Goal: Task Accomplishment & Management: Manage account settings

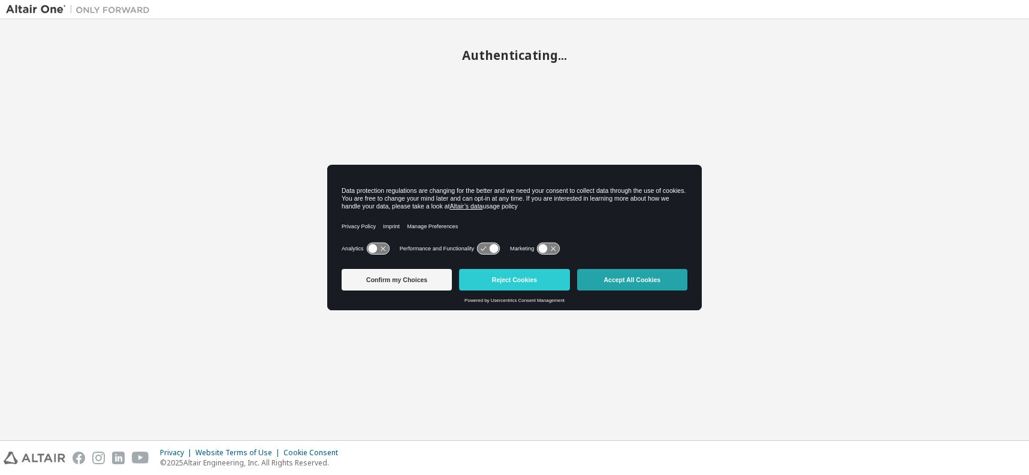
click at [664, 282] on button "Accept All Cookies" at bounding box center [632, 280] width 110 height 22
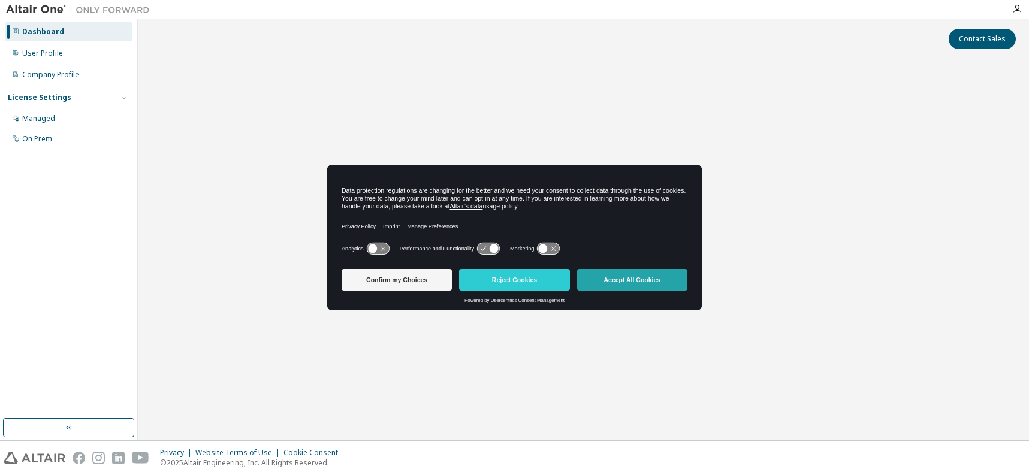
click at [664, 279] on button "Accept All Cookies" at bounding box center [632, 280] width 110 height 22
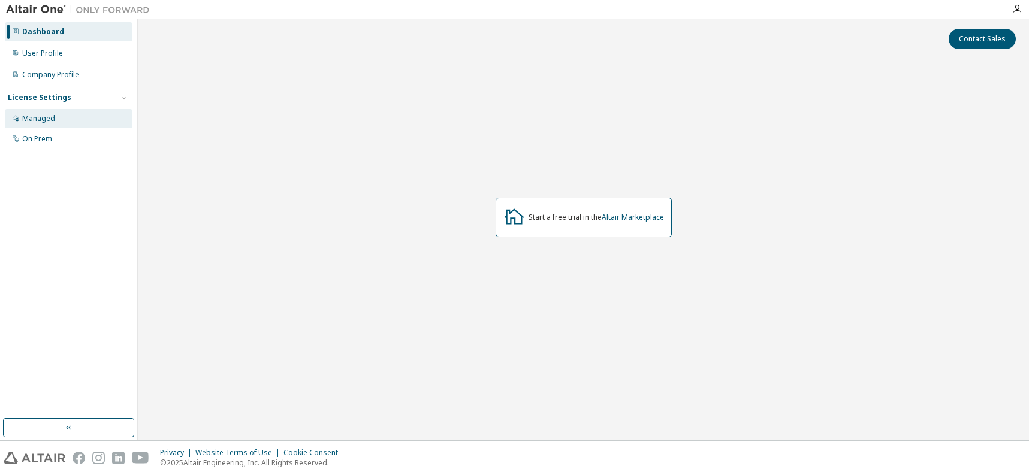
click at [72, 115] on div "Managed" at bounding box center [69, 118] width 128 height 19
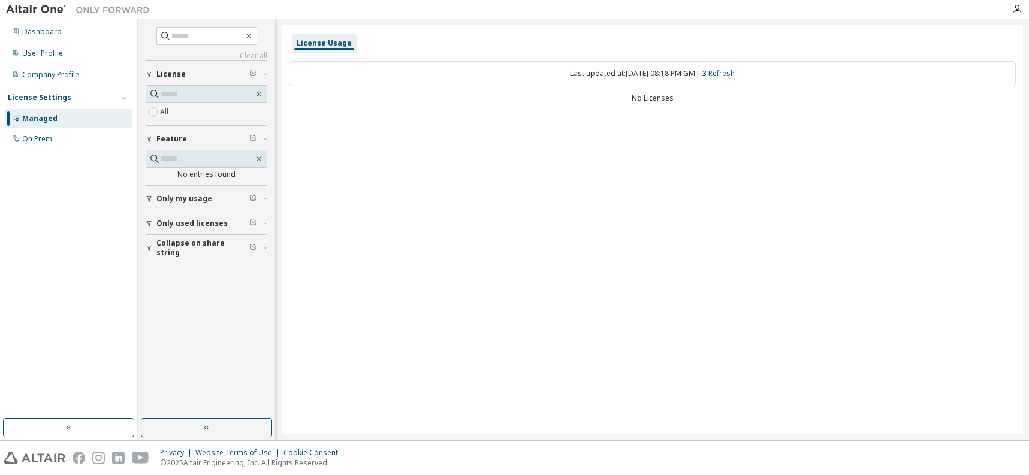
click at [165, 111] on label "All" at bounding box center [165, 112] width 11 height 14
click at [68, 57] on div "User Profile" at bounding box center [69, 53] width 128 height 19
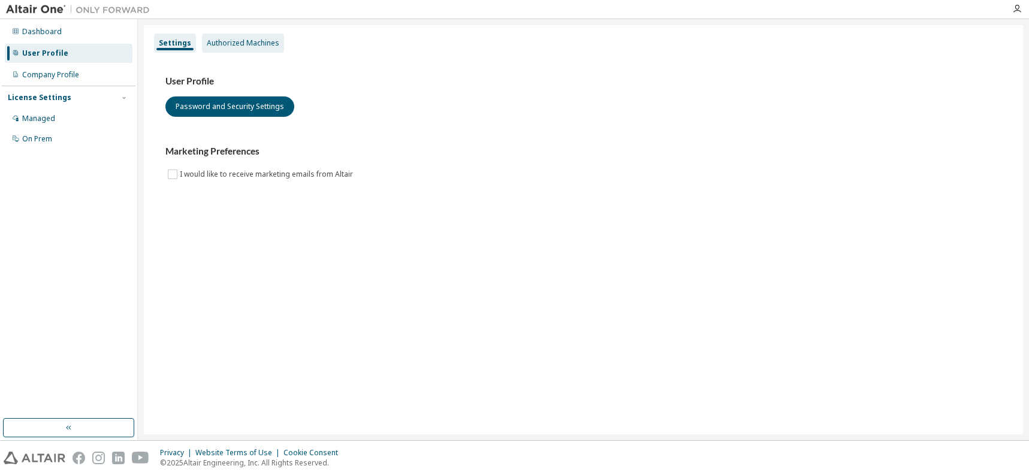
click at [240, 44] on div "Authorized Machines" at bounding box center [243, 43] width 72 height 10
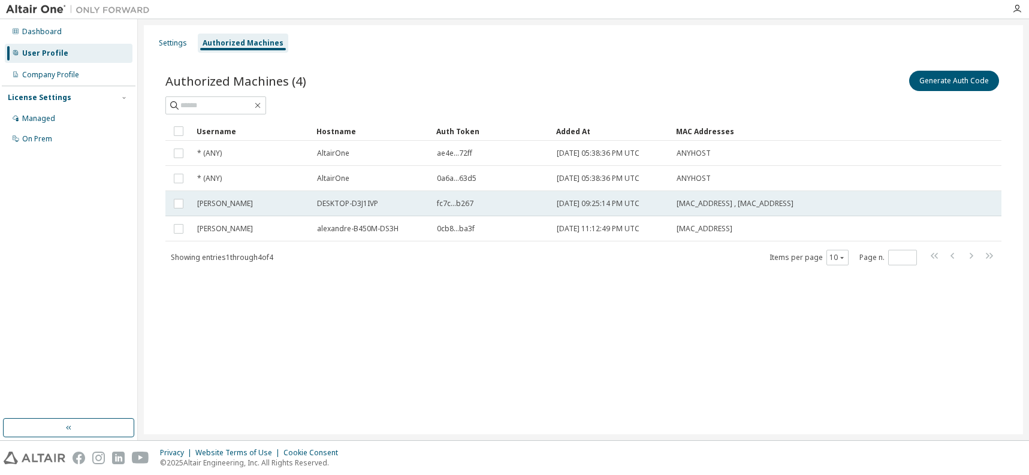
click at [286, 213] on td "Alexandre" at bounding box center [252, 203] width 120 height 25
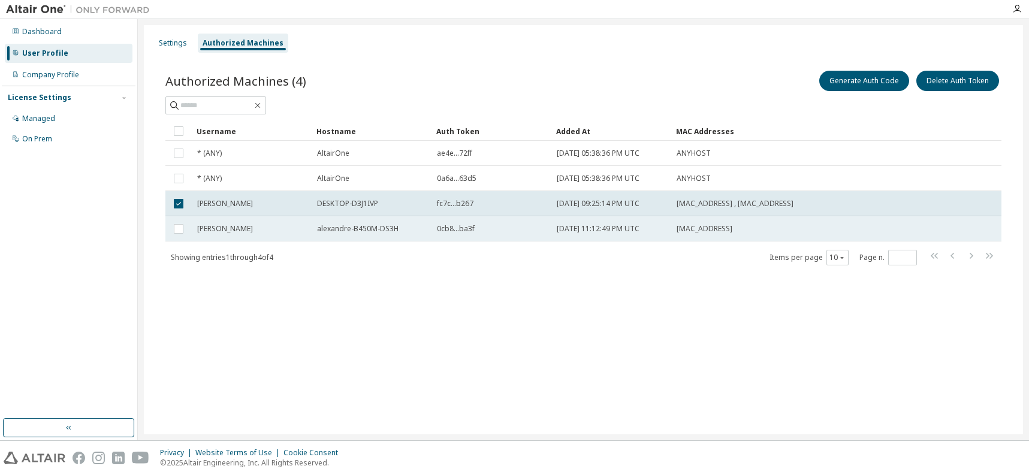
click at [459, 228] on span "0cb8...ba3f" at bounding box center [456, 229] width 38 height 10
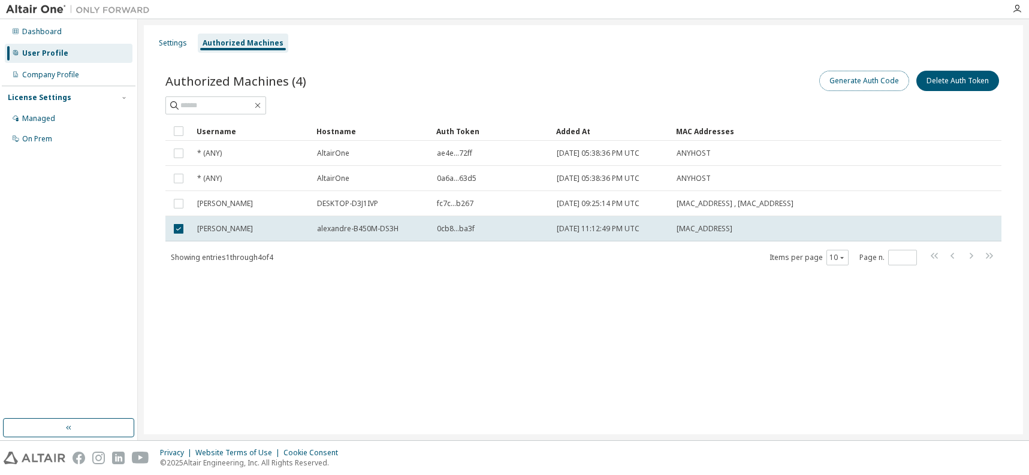
click at [891, 87] on button "Generate Auth Code" at bounding box center [864, 81] width 90 height 20
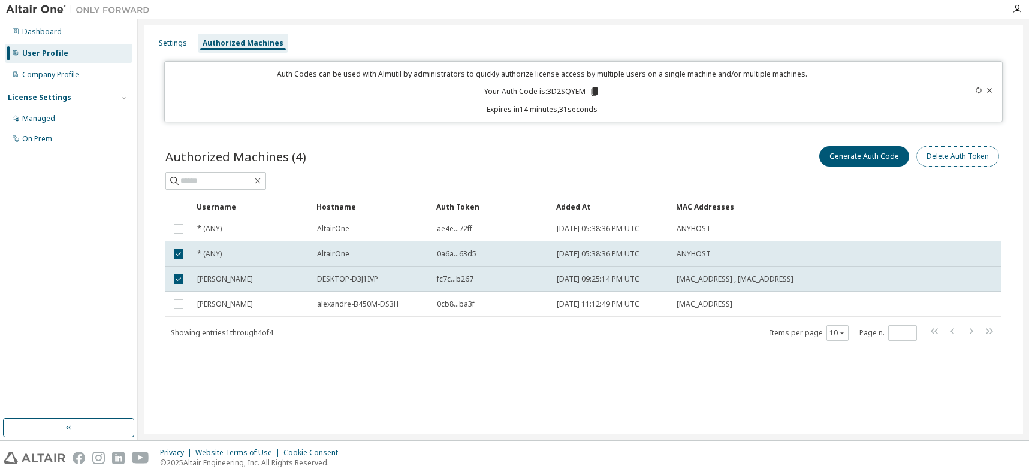
click at [940, 160] on button "Delete Auth Token" at bounding box center [957, 156] width 83 height 20
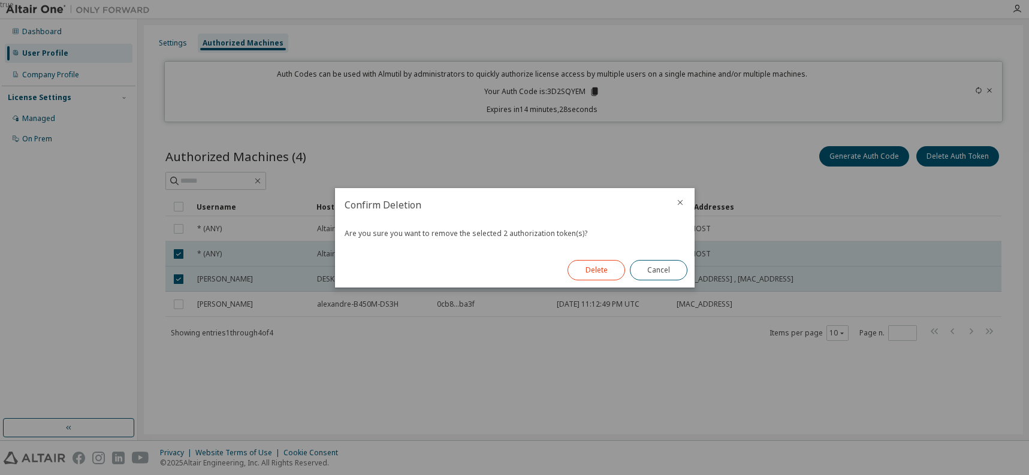
click at [577, 270] on button "Delete" at bounding box center [596, 270] width 58 height 20
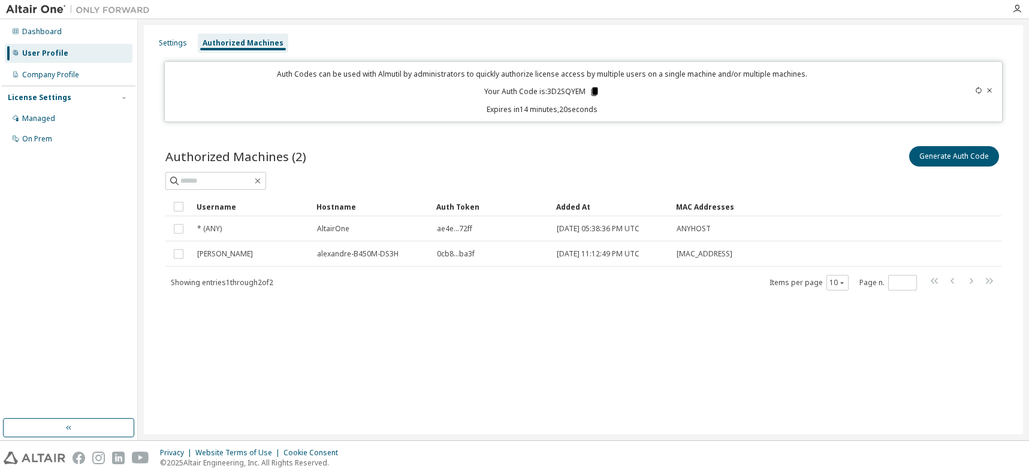
click at [591, 88] on icon at bounding box center [594, 91] width 11 height 11
click at [698, 292] on div "Authorized Machines (2) Generate Auth Code Clear Load Save Save As Field Operat…" at bounding box center [583, 225] width 864 height 193
click at [388, 329] on div "Settings Authorized Machines Auth Codes can be used with Almutil by administrat…" at bounding box center [583, 229] width 879 height 409
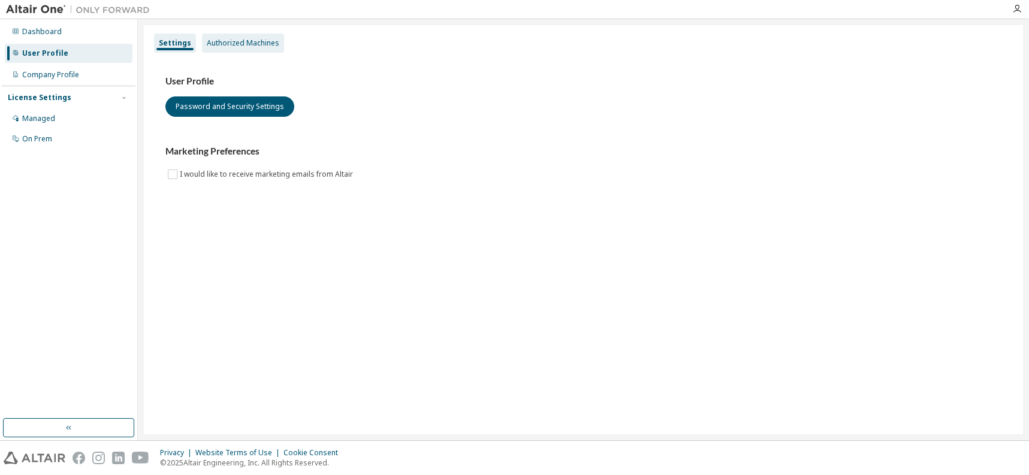
click at [253, 41] on div "Authorized Machines" at bounding box center [243, 43] width 72 height 10
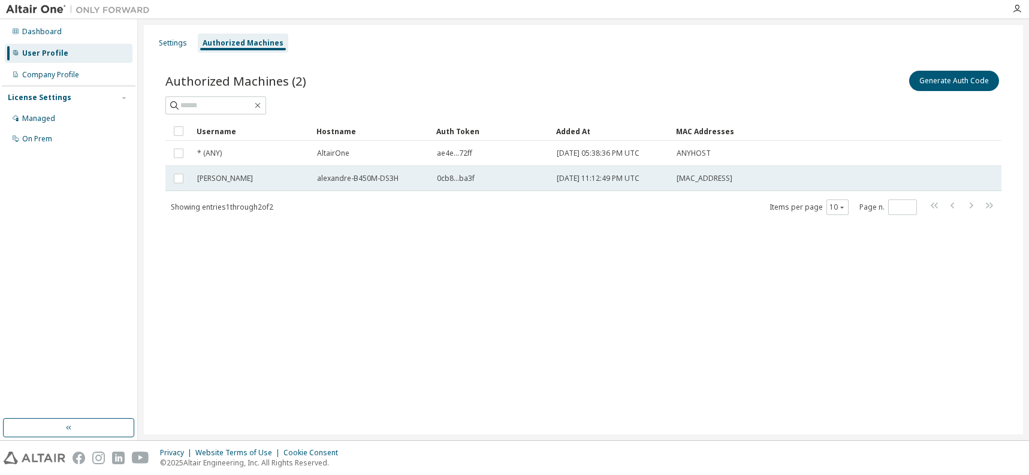
click at [715, 173] on td "[MAC_ADDRESS]" at bounding box center [775, 178] width 209 height 25
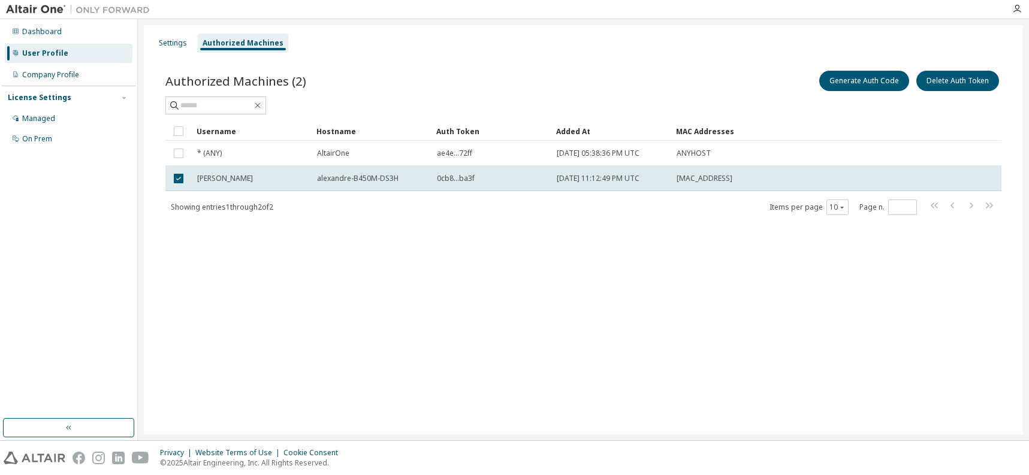
click at [715, 173] on td "[MAC_ADDRESS]" at bounding box center [775, 178] width 209 height 25
click at [946, 80] on button "Delete Auth Token" at bounding box center [957, 81] width 83 height 20
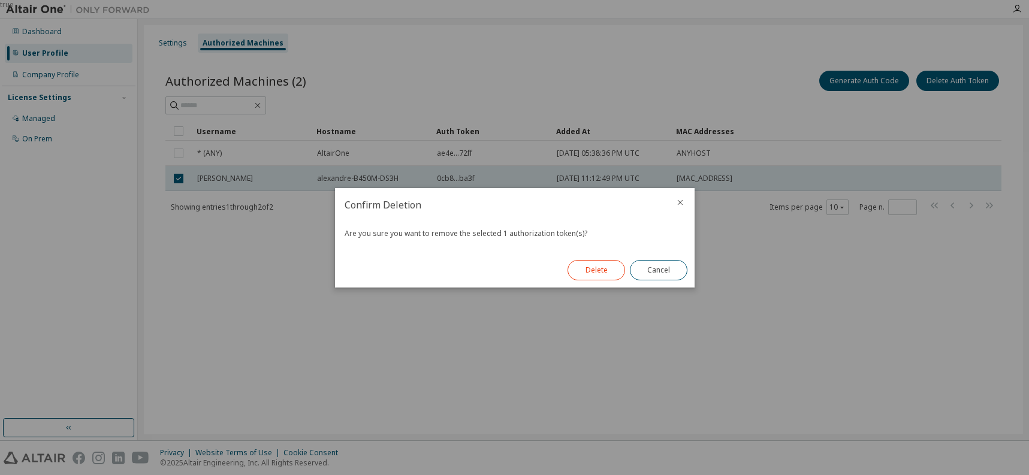
click at [586, 273] on button "Delete" at bounding box center [596, 270] width 58 height 20
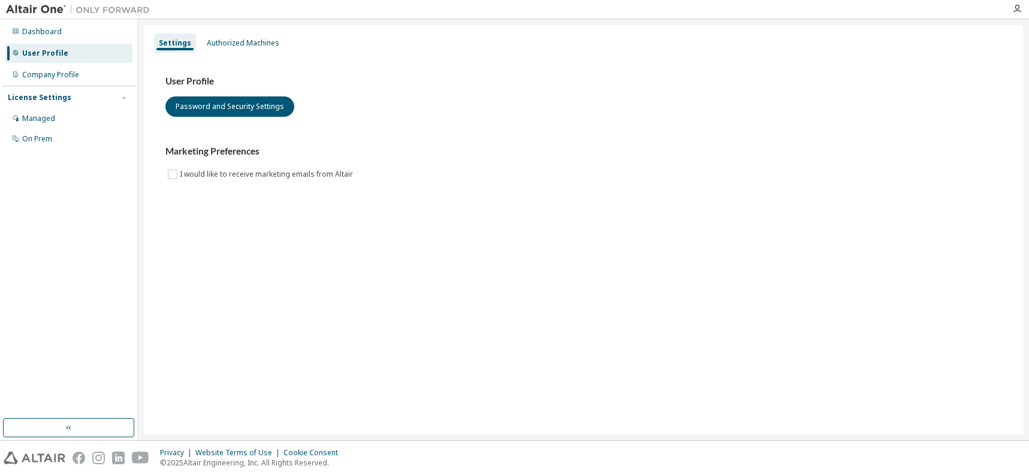
click at [291, 219] on div "Settings Authorized Machines User Profile Password and Security Settings Market…" at bounding box center [583, 229] width 879 height 409
click at [262, 37] on div "Authorized Machines" at bounding box center [243, 43] width 82 height 19
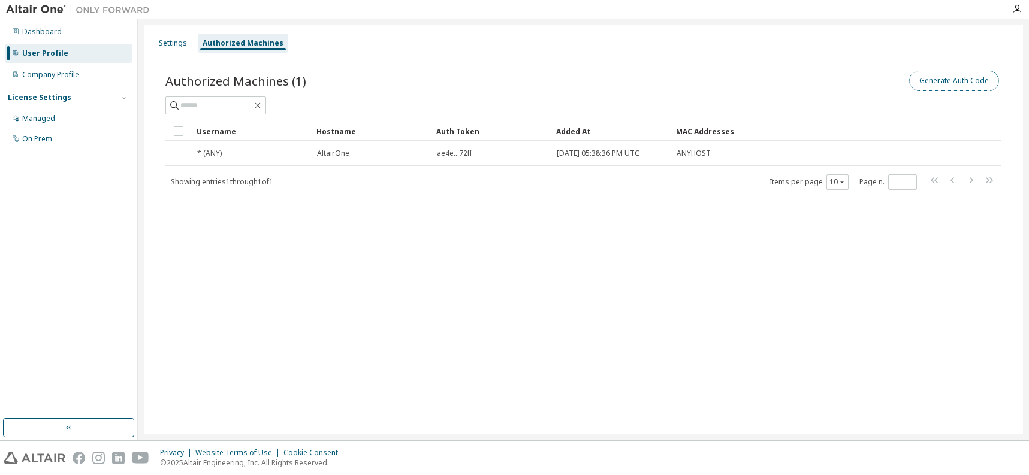
click at [941, 81] on button "Generate Auth Code" at bounding box center [954, 81] width 90 height 20
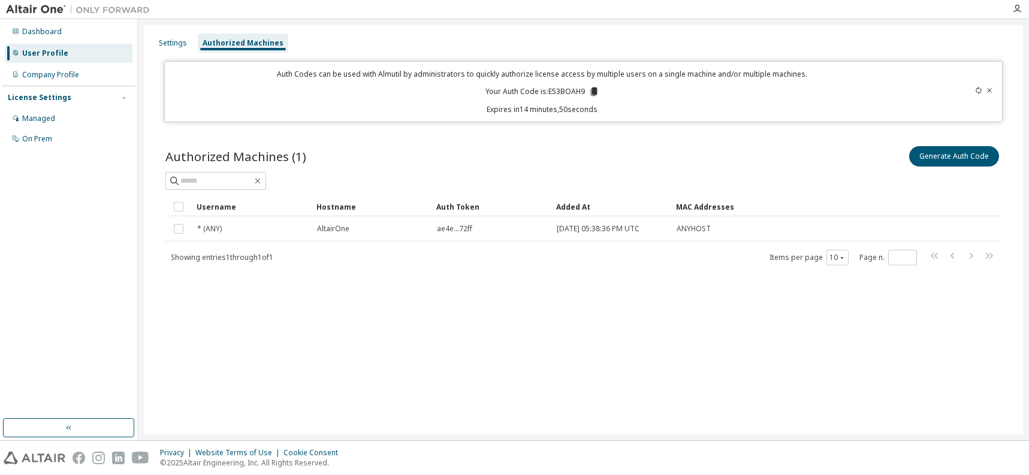
click at [594, 92] on icon at bounding box center [593, 91] width 7 height 8
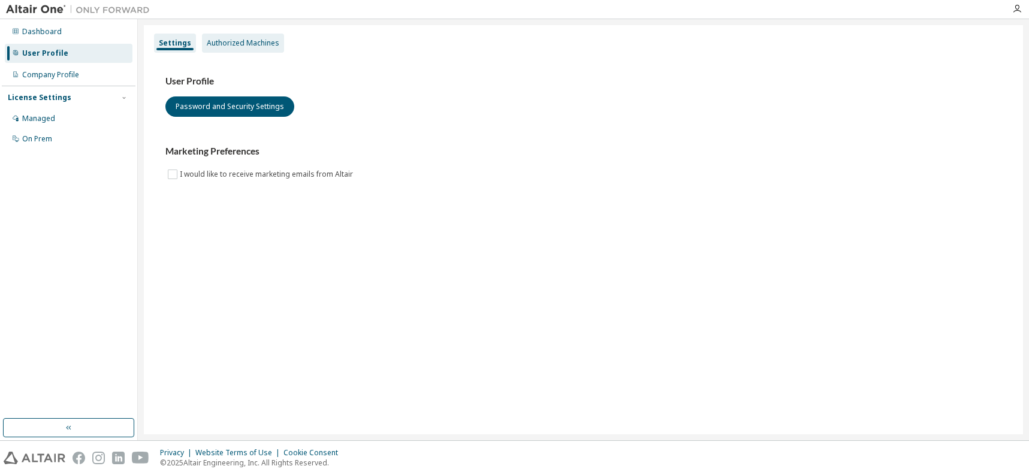
click at [234, 44] on div "Authorized Machines" at bounding box center [243, 43] width 72 height 10
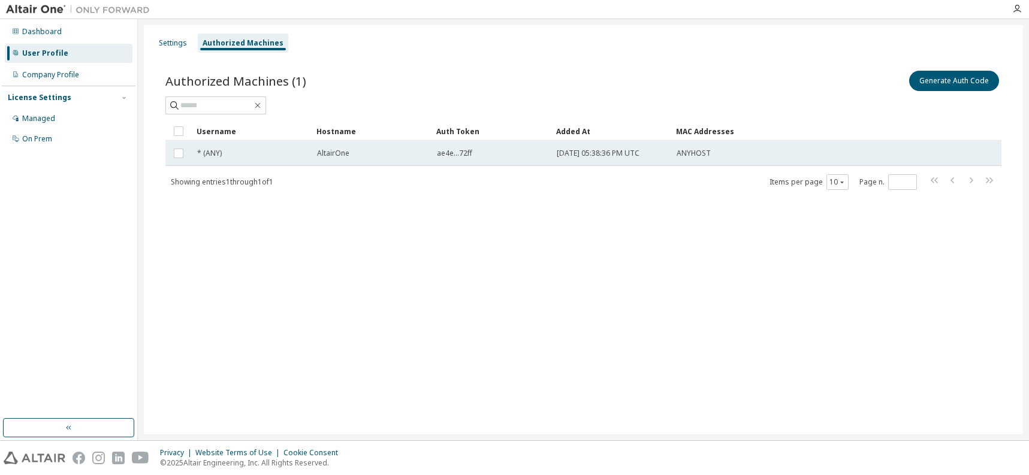
click at [214, 152] on span "* (ANY)" at bounding box center [209, 154] width 25 height 10
click at [453, 192] on div "Authorized Machines (1) Generate Auth Code Delete Auth Token Clear Load Save Sa…" at bounding box center [583, 138] width 864 height 168
click at [455, 188] on div "Showing entries 1 through 1 of 1 Items per page 10 Page n. *" at bounding box center [583, 181] width 836 height 17
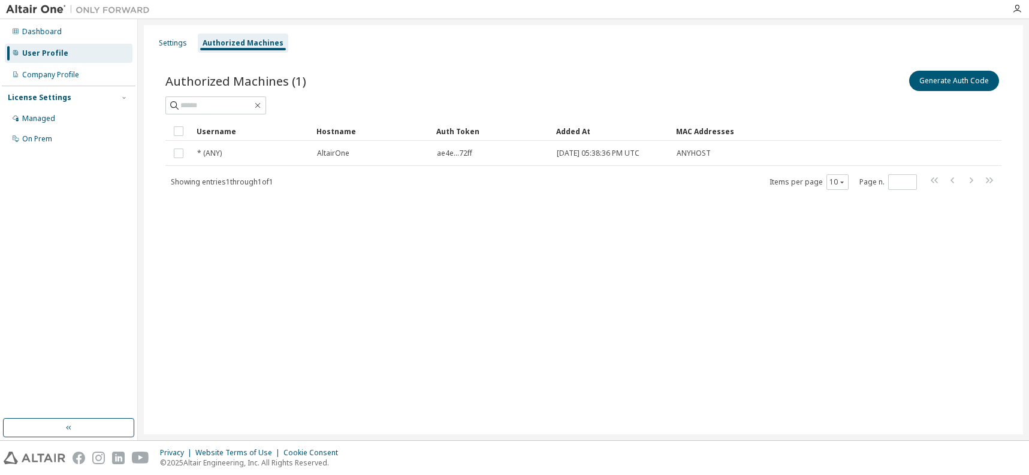
click at [485, 237] on div "Settings Authorized Machines Authorized Machines (1) Generate Auth Code Clear L…" at bounding box center [583, 229] width 879 height 409
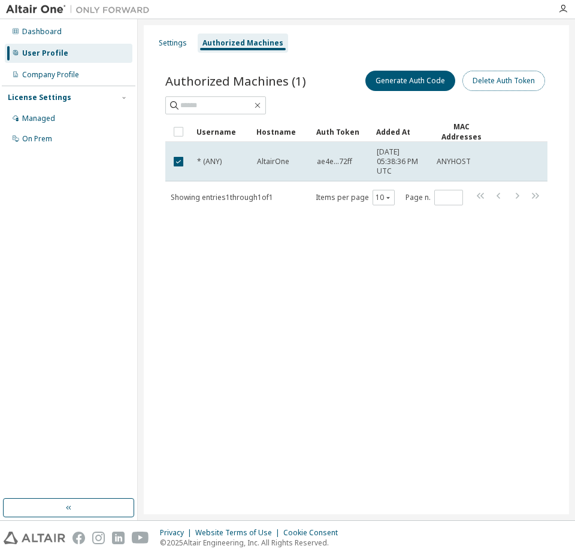
click at [498, 82] on button "Delete Auth Token" at bounding box center [503, 81] width 83 height 20
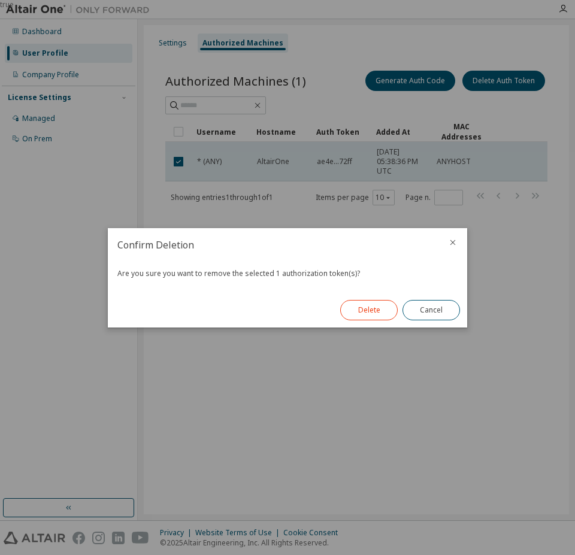
click at [367, 307] on button "Delete" at bounding box center [369, 310] width 58 height 20
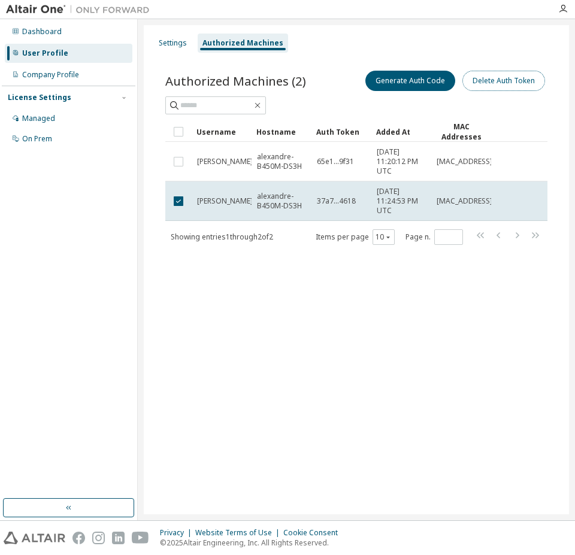
click at [531, 78] on button "Delete Auth Token" at bounding box center [503, 81] width 83 height 20
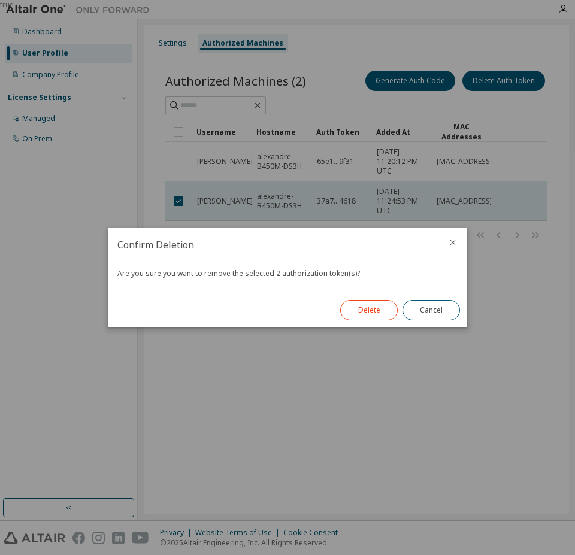
click at [380, 311] on button "Delete" at bounding box center [369, 310] width 58 height 20
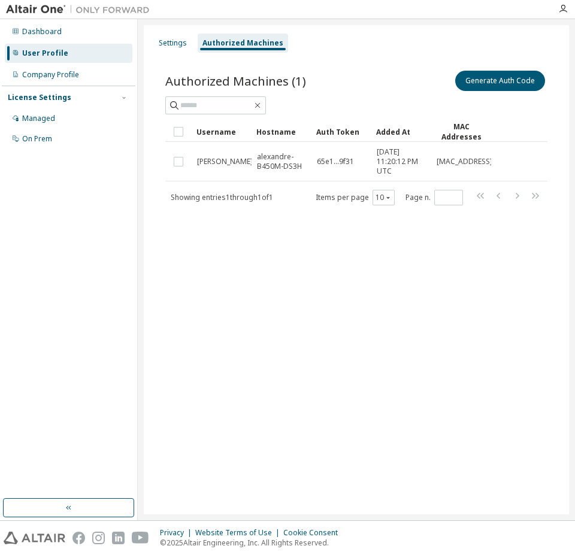
click at [347, 271] on div "Settings Authorized Machines Authorized Machines (1) Generate Auth Code Clear L…" at bounding box center [356, 269] width 425 height 489
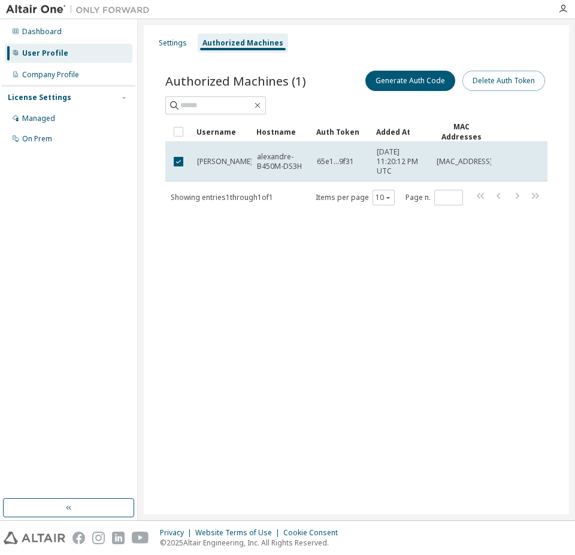
click at [510, 82] on button "Delete Auth Token" at bounding box center [503, 81] width 83 height 20
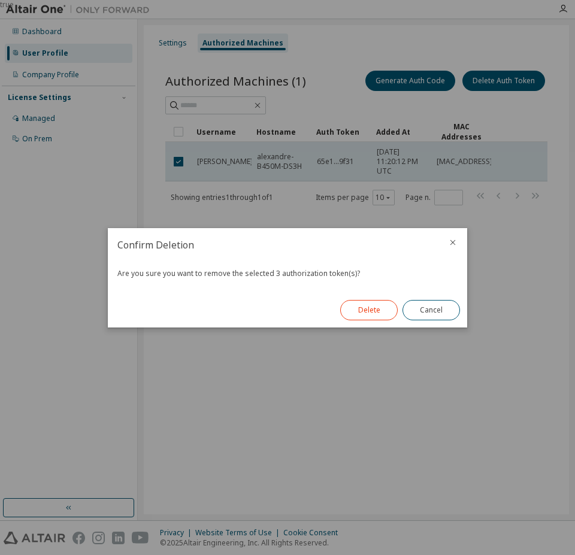
click at [381, 310] on button "Delete" at bounding box center [369, 310] width 58 height 20
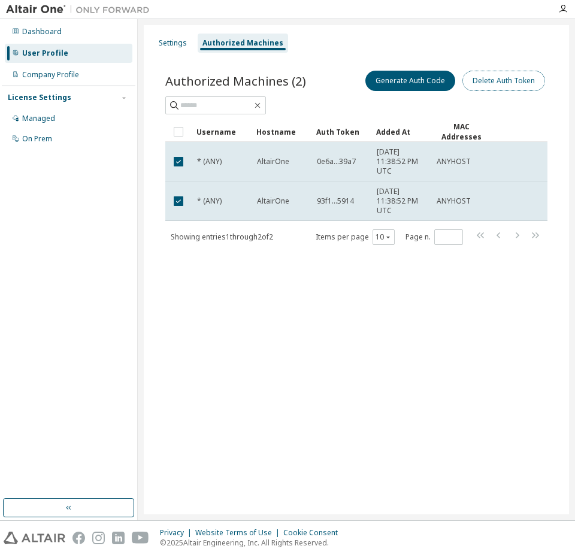
click at [504, 85] on button "Delete Auth Token" at bounding box center [503, 81] width 83 height 20
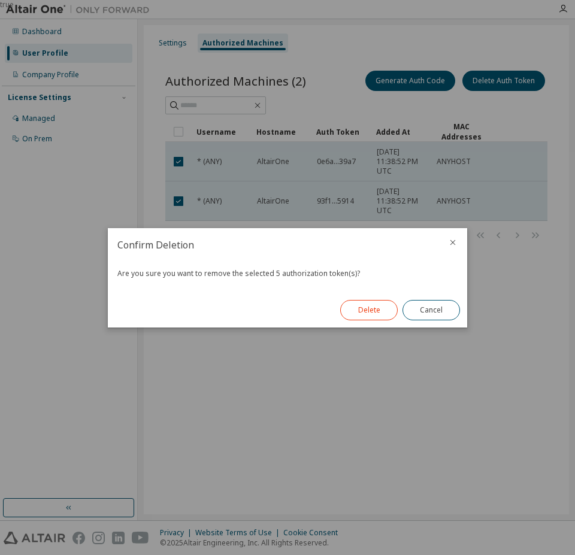
click at [377, 313] on button "Delete" at bounding box center [369, 310] width 58 height 20
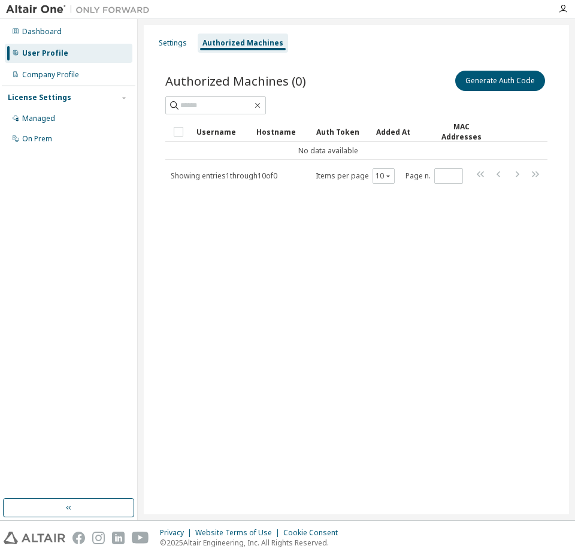
click at [380, 264] on div "Settings Authorized Machines Authorized Machines (0) Generate Auth Code Clear L…" at bounding box center [356, 269] width 425 height 489
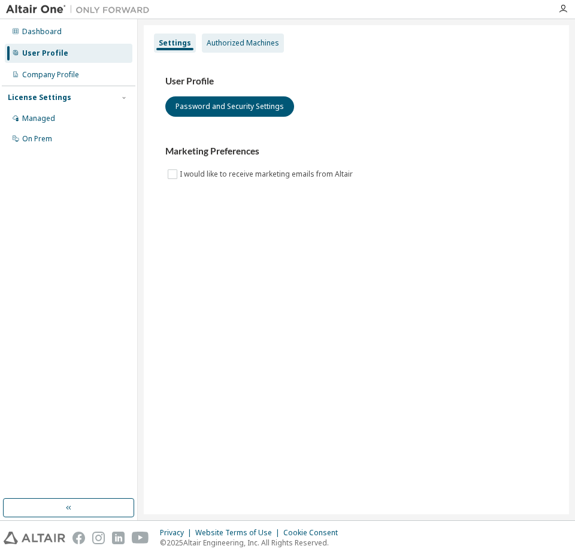
click at [256, 35] on div "Authorized Machines" at bounding box center [243, 43] width 82 height 19
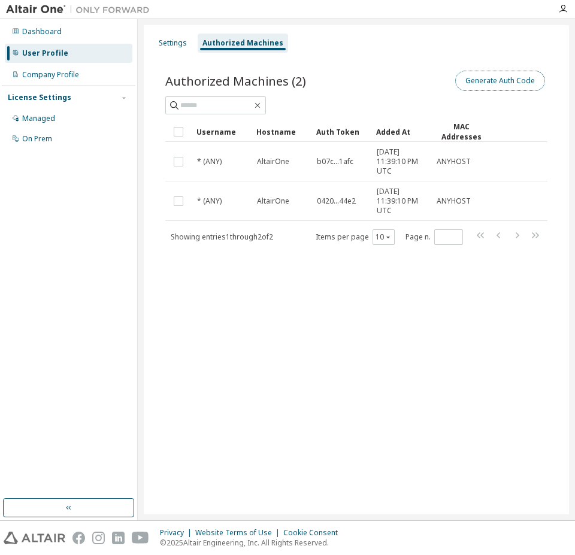
click at [486, 78] on button "Generate Auth Code" at bounding box center [500, 81] width 90 height 20
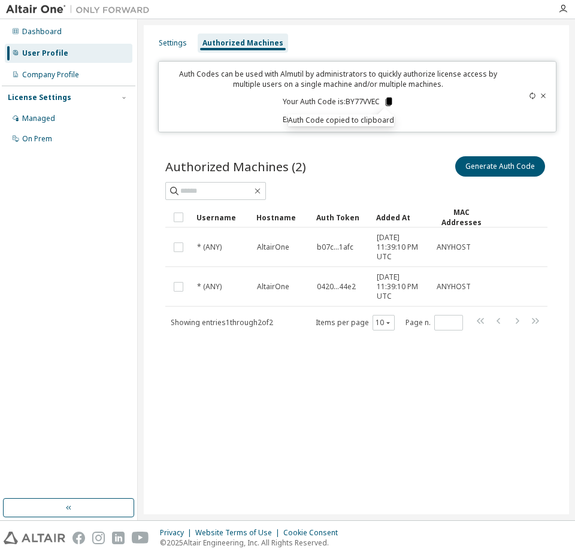
click at [388, 100] on icon at bounding box center [388, 102] width 7 height 8
click at [388, 107] on icon at bounding box center [388, 101] width 11 height 11
click at [388, 179] on div "Generate Auth Code" at bounding box center [451, 166] width 191 height 25
click at [388, 178] on div "Generate Auth Code" at bounding box center [451, 166] width 191 height 25
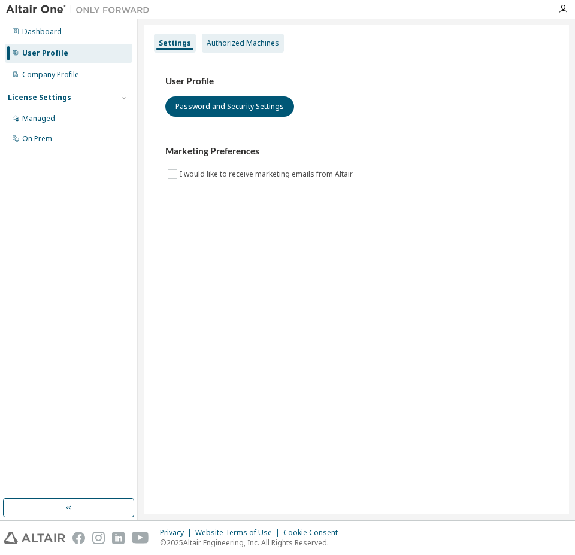
click at [220, 37] on div "Authorized Machines" at bounding box center [243, 43] width 82 height 19
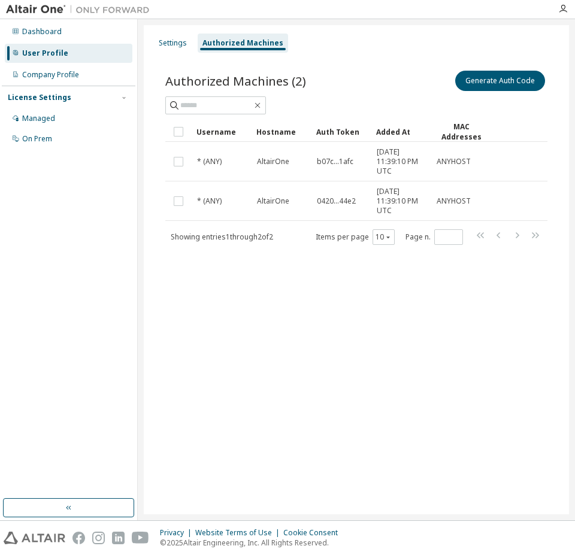
click at [422, 383] on div "Settings Authorized Machines Authorized Machines (2) Generate Auth Code Clear L…" at bounding box center [356, 269] width 425 height 489
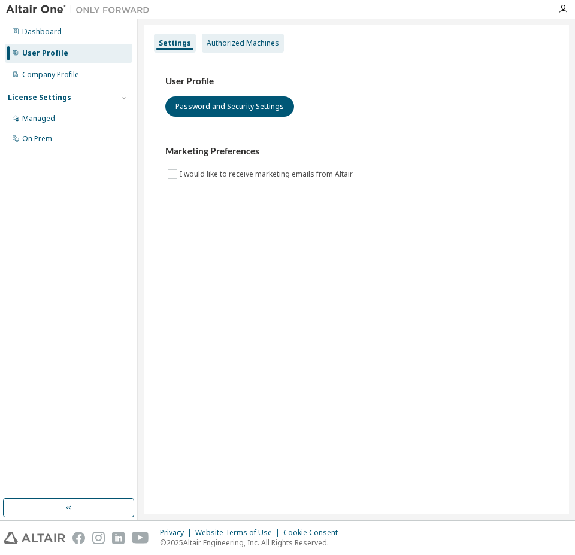
click at [257, 35] on div "Authorized Machines" at bounding box center [243, 43] width 82 height 19
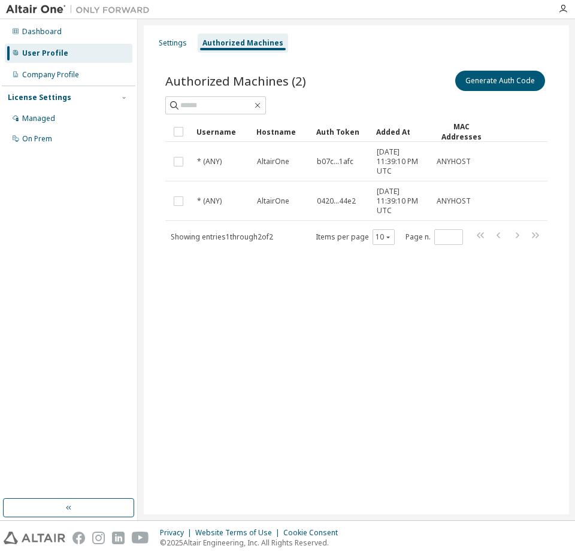
click at [451, 291] on div "Settings Authorized Machines Authorized Machines (2) Generate Auth Code Clear L…" at bounding box center [356, 269] width 425 height 489
click at [261, 105] on icon "button" at bounding box center [257, 105] width 5 height 5
click at [397, 327] on div "Settings Authorized Machines Authorized Machines (2) Generate Auth Code Clear L…" at bounding box center [356, 269] width 425 height 489
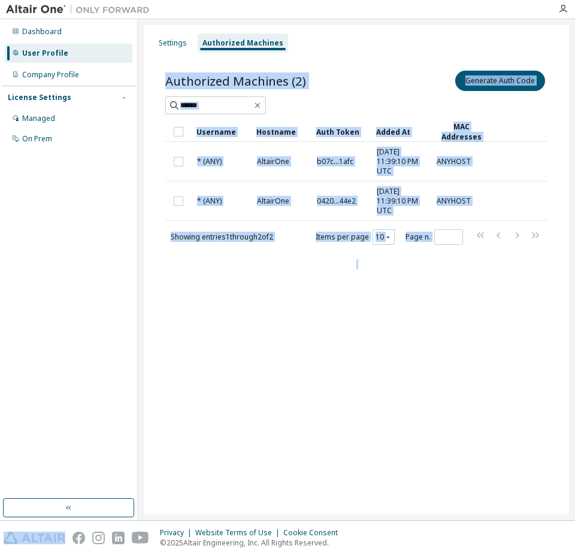
click at [397, 327] on div "Settings Authorized Machines Authorized Machines (2) Generate Auth Code Clear L…" at bounding box center [356, 269] width 425 height 489
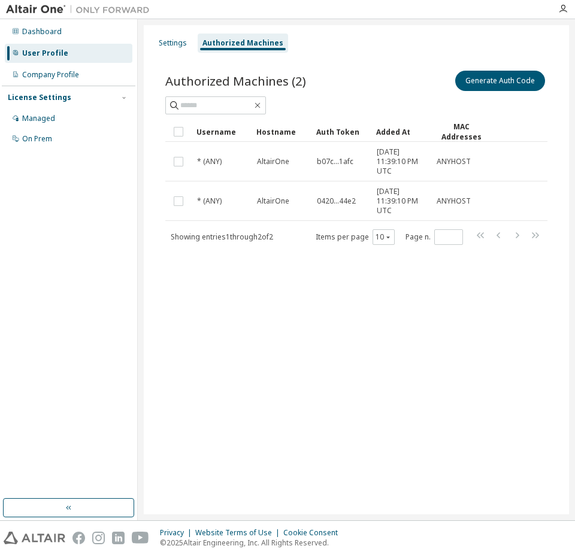
click at [396, 115] on div "Authorized Machines (2) Generate Auth Code Clear Load Save Save As Field Operat…" at bounding box center [356, 156] width 382 height 177
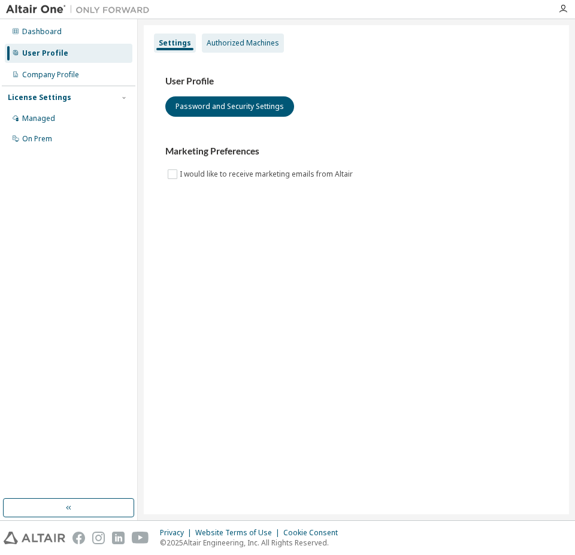
click at [250, 41] on div "Authorized Machines" at bounding box center [243, 43] width 72 height 10
click at [233, 44] on div "Authorized Machines" at bounding box center [243, 43] width 72 height 10
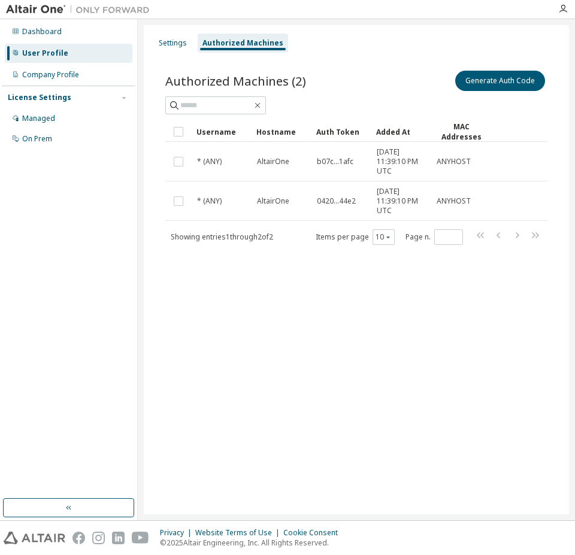
click at [322, 412] on div "Settings Authorized Machines Authorized Machines (2) Generate Auth Code Clear L…" at bounding box center [356, 269] width 425 height 489
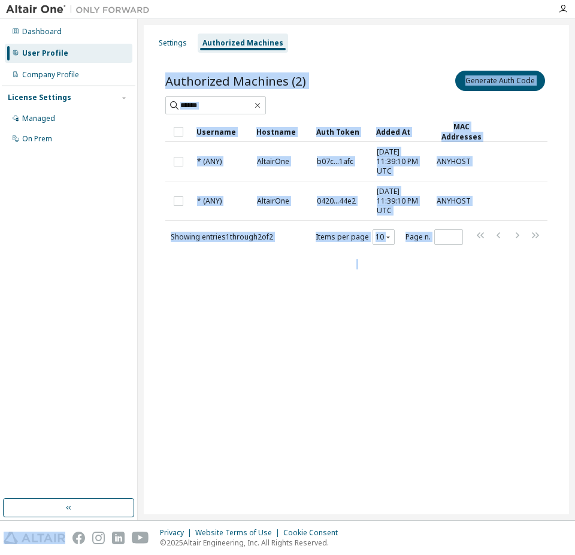
click at [322, 412] on div "Settings Authorized Machines Authorized Machines (2) Generate Auth Code Clear L…" at bounding box center [356, 269] width 425 height 489
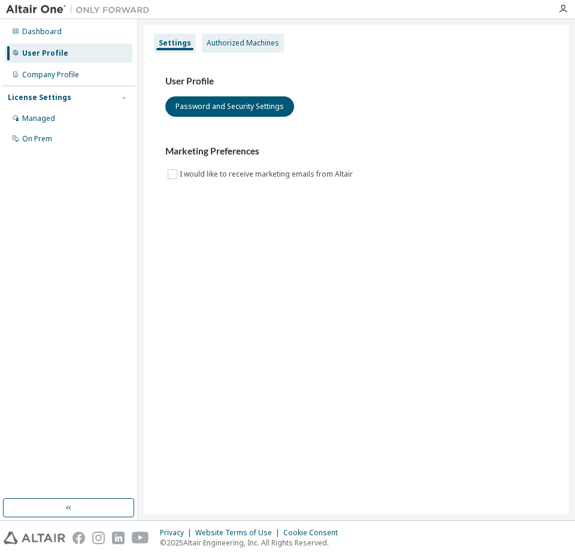
click at [264, 38] on div "Authorized Machines" at bounding box center [243, 43] width 72 height 10
click at [244, 39] on div "Authorized Machines" at bounding box center [243, 43] width 72 height 10
click at [258, 41] on div "Authorized Machines" at bounding box center [243, 43] width 72 height 10
click at [231, 38] on div "Authorized Machines" at bounding box center [243, 43] width 72 height 10
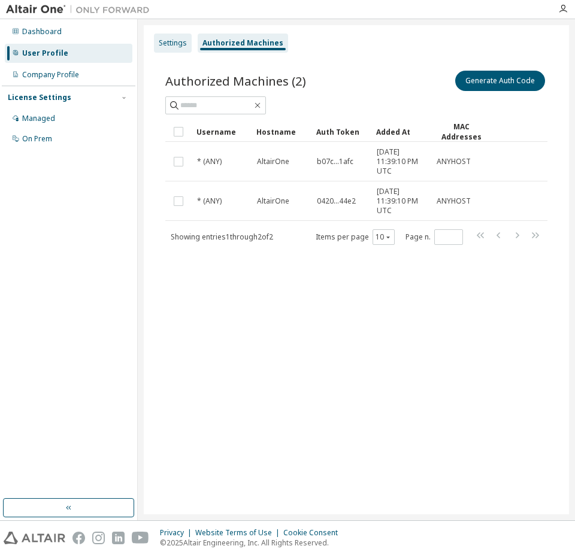
click at [166, 42] on div "Settings" at bounding box center [173, 43] width 28 height 10
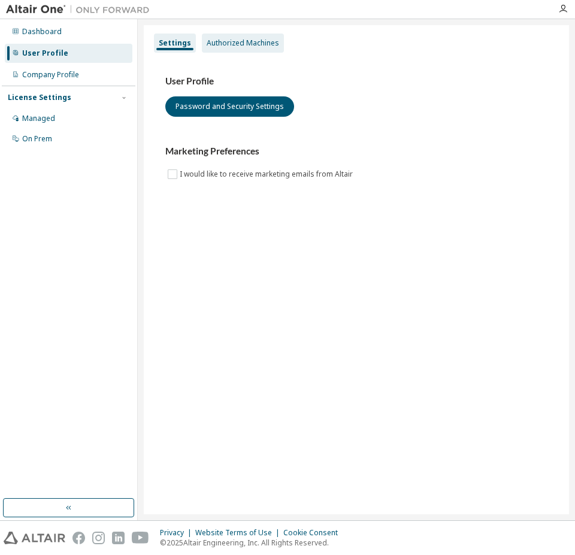
click at [247, 44] on div "Authorized Machines" at bounding box center [243, 43] width 72 height 10
click at [259, 49] on div "Authorized Machines" at bounding box center [243, 43] width 82 height 19
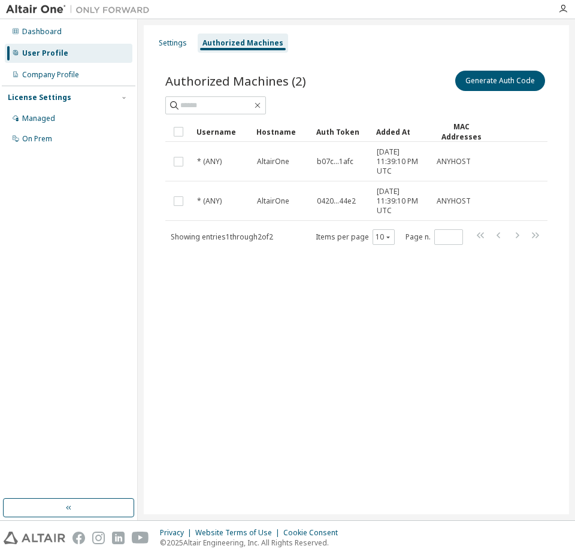
drag, startPoint x: 283, startPoint y: 282, endPoint x: 280, endPoint y: 295, distance: 13.4
click at [280, 295] on div "Settings Authorized Machines Authorized Machines (2) Generate Auth Code Clear L…" at bounding box center [356, 269] width 425 height 489
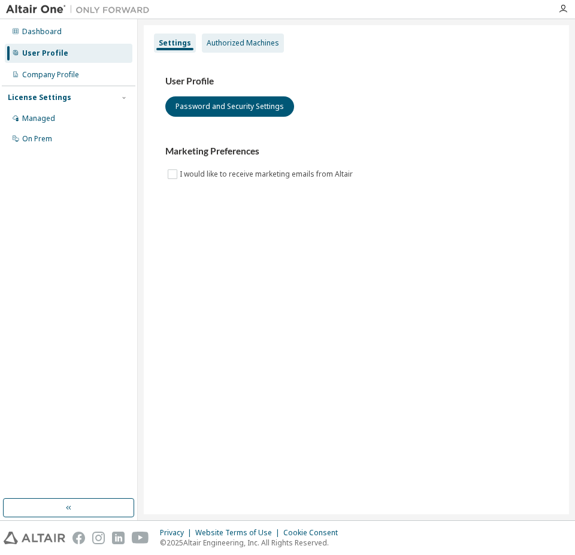
click at [253, 35] on div "Authorized Machines" at bounding box center [243, 43] width 82 height 19
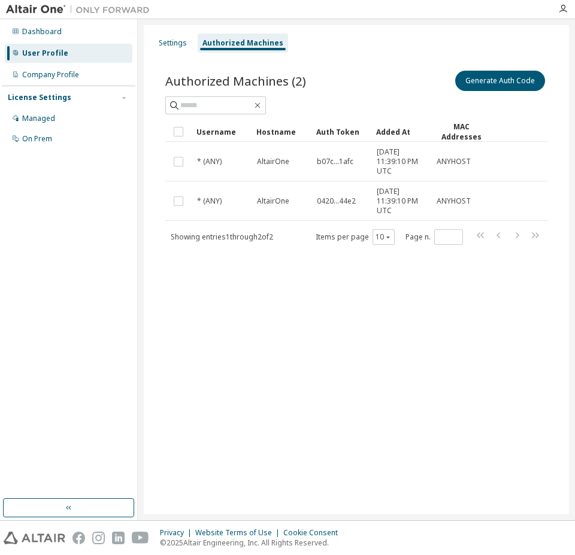
click at [274, 404] on div "Settings Authorized Machines Authorized Machines (2) Generate Auth Code Clear L…" at bounding box center [356, 269] width 425 height 489
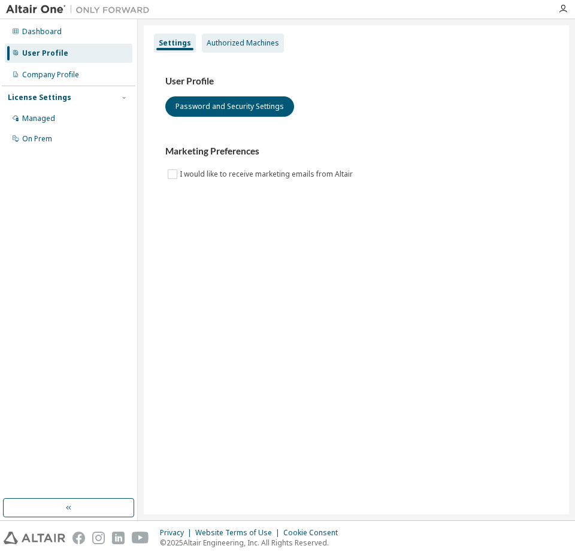
click at [251, 51] on div "Authorized Machines" at bounding box center [243, 43] width 82 height 19
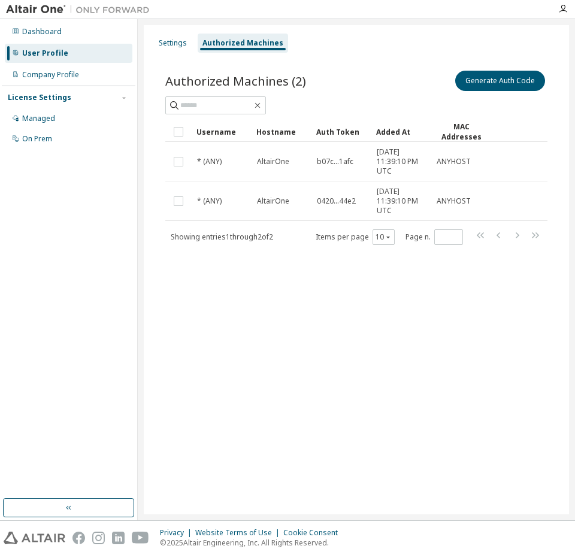
click at [347, 349] on div "Settings Authorized Machines Authorized Machines (2) Generate Auth Code Clear L…" at bounding box center [356, 269] width 425 height 489
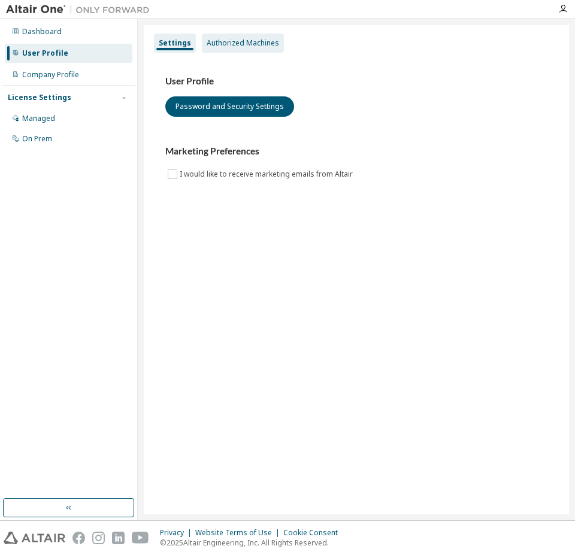
click at [230, 38] on div "Authorized Machines" at bounding box center [243, 43] width 72 height 10
click at [250, 52] on div "Authorized Machines" at bounding box center [243, 43] width 82 height 19
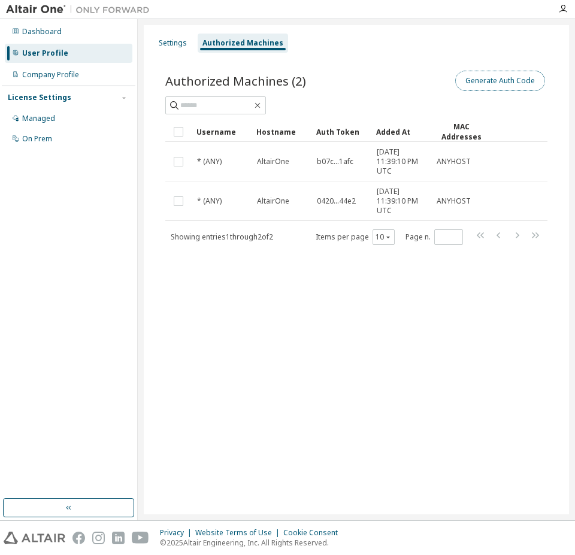
click at [485, 83] on button "Generate Auth Code" at bounding box center [500, 81] width 90 height 20
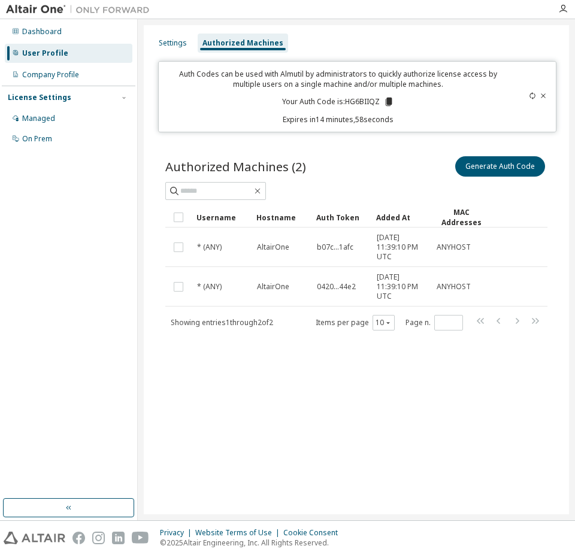
click at [543, 96] on icon at bounding box center [543, 95] width 7 height 7
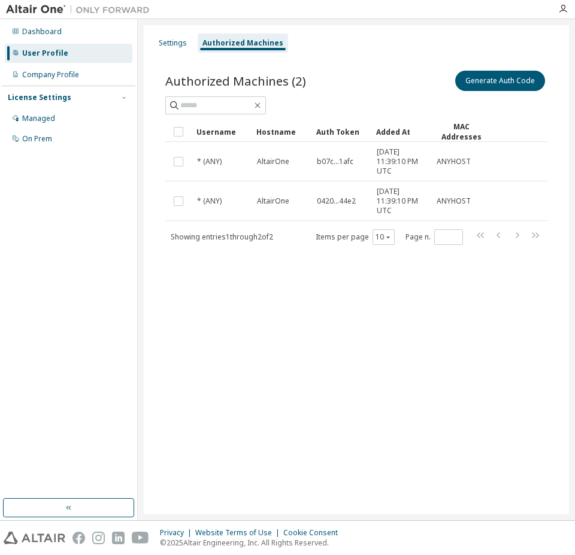
click at [391, 309] on div "Settings Authorized Machines Authorized Machines (2) Generate Auth Code Clear L…" at bounding box center [356, 269] width 425 height 489
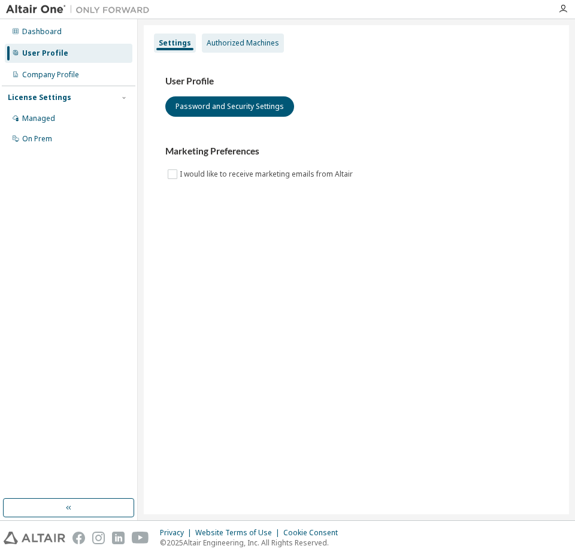
click at [262, 41] on div "Authorized Machines" at bounding box center [243, 43] width 72 height 10
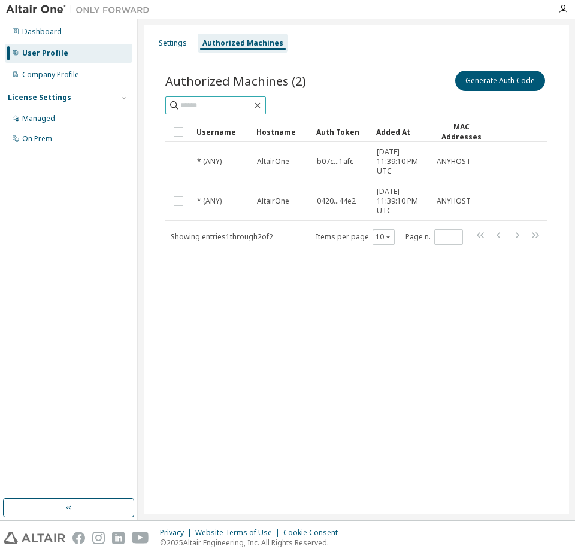
click at [252, 106] on input "text" at bounding box center [216, 105] width 72 height 12
type input "*********"
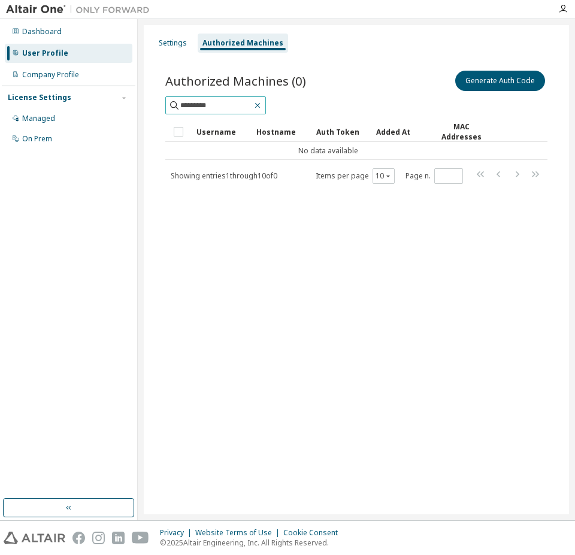
click at [262, 103] on icon "button" at bounding box center [258, 106] width 10 height 10
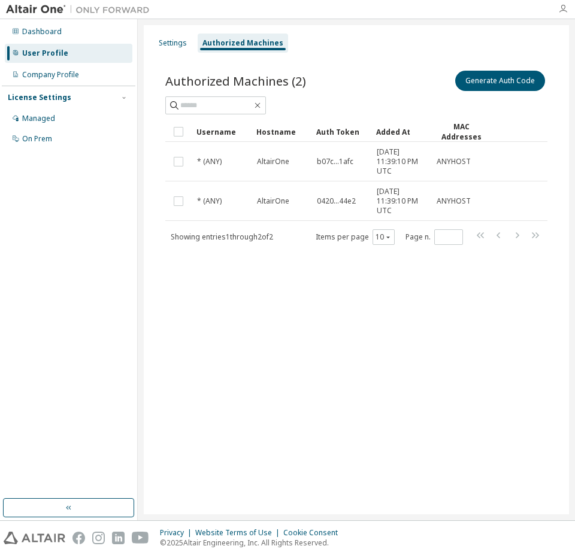
click at [566, 7] on icon "button" at bounding box center [563, 9] width 10 height 10
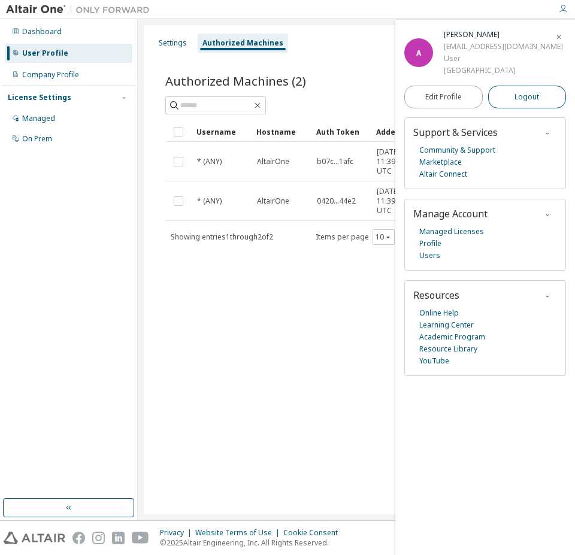
click at [513, 108] on button "Logout" at bounding box center [527, 97] width 78 height 23
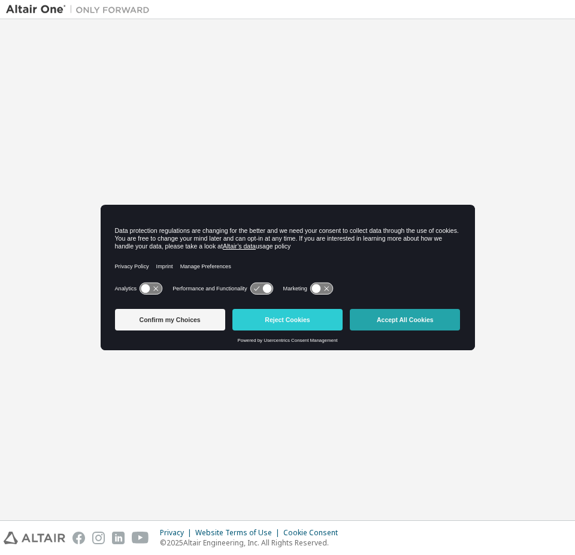
click at [382, 317] on button "Accept All Cookies" at bounding box center [405, 320] width 110 height 22
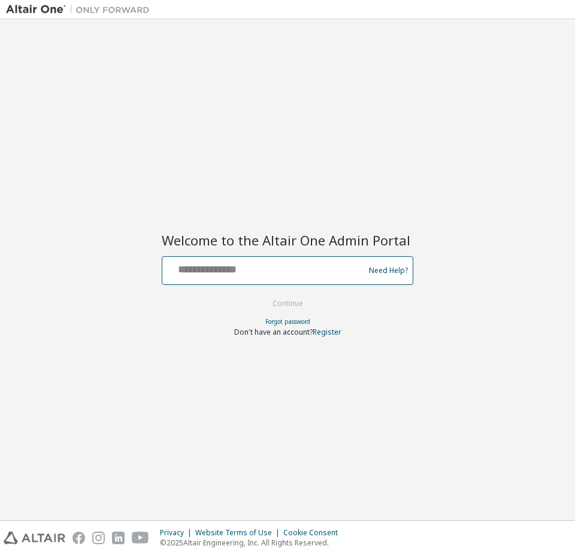
click at [319, 264] on input "text" at bounding box center [265, 267] width 196 height 17
type input "**********"
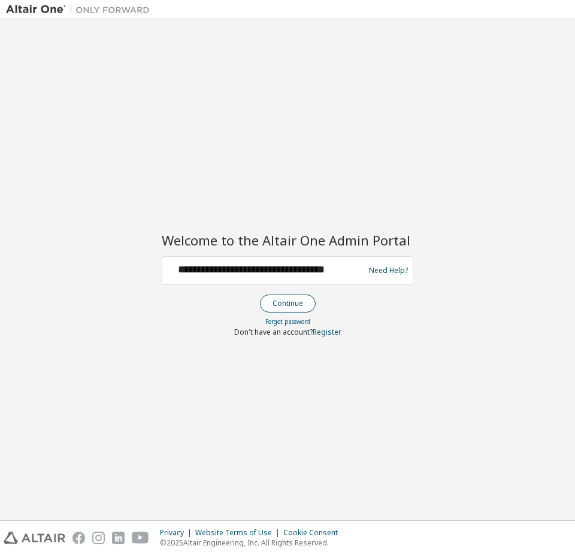
click at [299, 302] on button "Continue" at bounding box center [288, 304] width 56 height 18
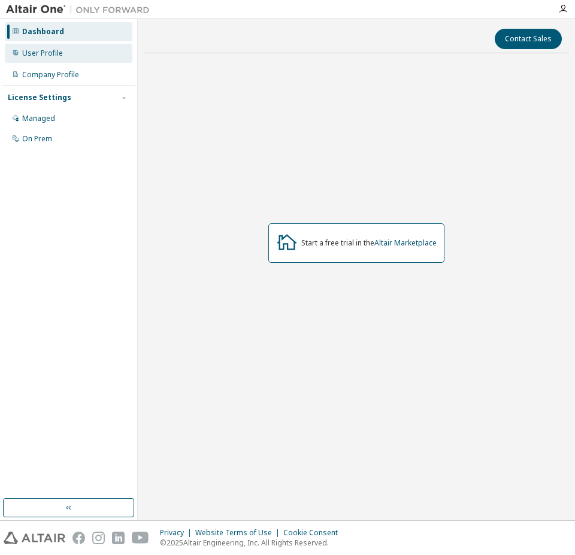
click at [69, 55] on div "User Profile" at bounding box center [69, 53] width 128 height 19
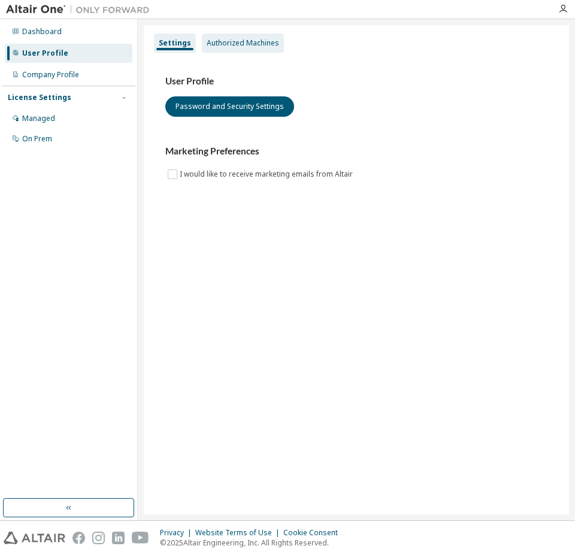
click at [234, 44] on div "Authorized Machines" at bounding box center [243, 43] width 72 height 10
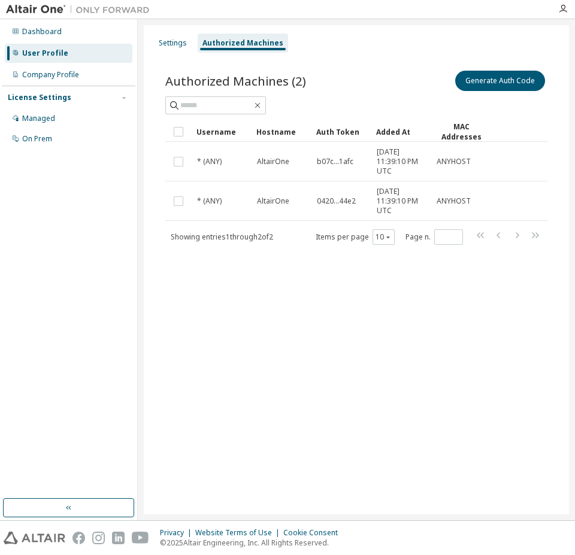
click at [501, 330] on div "Settings Authorized Machines Authorized Machines (2) Generate Auth Code Clear L…" at bounding box center [356, 269] width 425 height 489
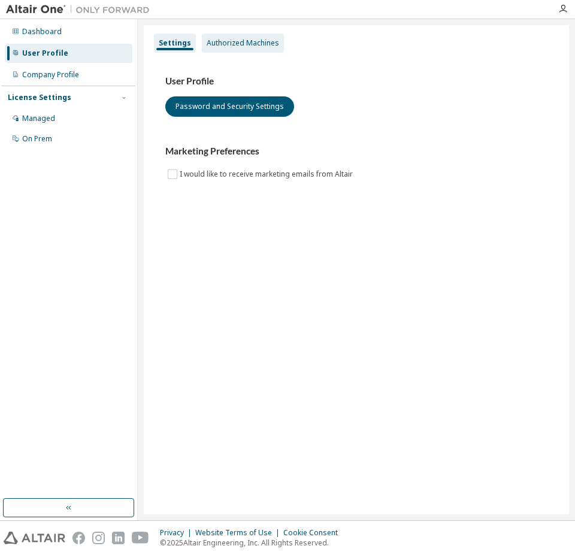
click at [258, 46] on div "Authorized Machines" at bounding box center [243, 43] width 72 height 10
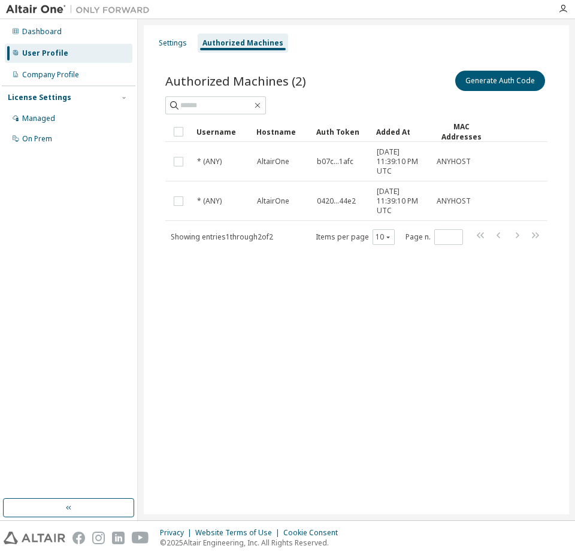
click at [310, 321] on div "Settings Authorized Machines Authorized Machines (2) Generate Auth Code Clear L…" at bounding box center [356, 269] width 425 height 489
drag, startPoint x: 310, startPoint y: 320, endPoint x: 323, endPoint y: 358, distance: 40.5
click at [323, 358] on div "Settings Authorized Machines Authorized Machines (2) Generate Auth Code Clear L…" at bounding box center [356, 269] width 425 height 489
click at [369, 60] on div "Authorized Machines (2) Generate Auth Code Clear Load Save Save As Field Operat…" at bounding box center [356, 165] width 411 height 223
click at [40, 119] on div "Managed" at bounding box center [38, 119] width 33 height 10
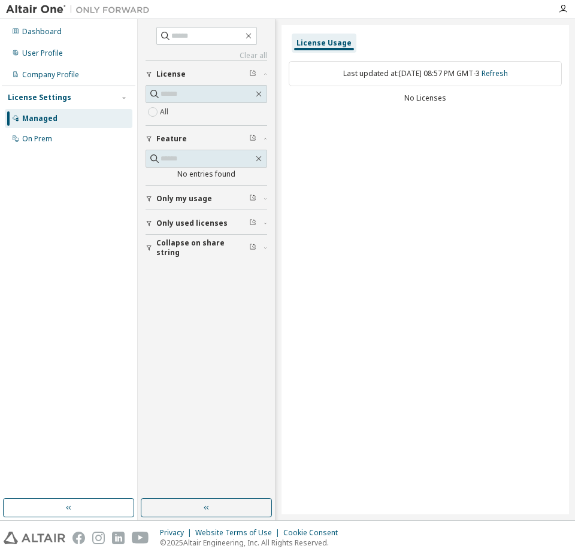
click at [207, 173] on div "No entries found" at bounding box center [207, 175] width 122 height 10
click at [386, 72] on div "Last updated at: Tue 2025-10-07 08:57 PM GMT-3 Refresh" at bounding box center [425, 73] width 273 height 25
click at [152, 202] on icon "button" at bounding box center [149, 198] width 7 height 7
click at [319, 126] on div "License Usage Last updated at: Tue 2025-10-07 08:57 PM GMT-3 Refresh No Licenses" at bounding box center [426, 269] width 288 height 489
click at [254, 29] on span at bounding box center [206, 36] width 101 height 18
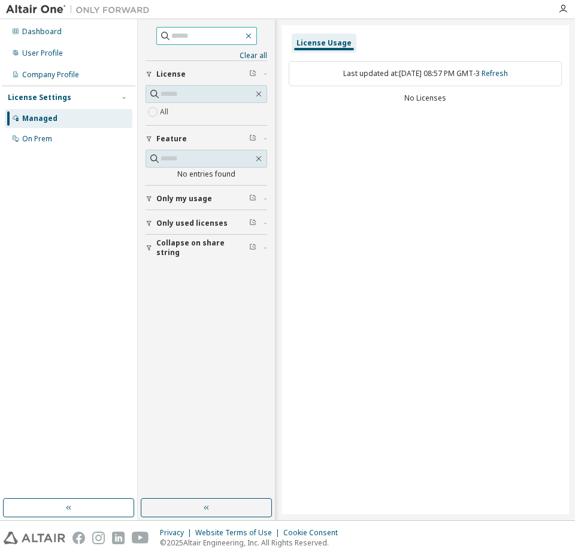
click at [253, 34] on icon "button" at bounding box center [249, 36] width 10 height 10
click at [335, 86] on div "Last updated at: Tue 2025-10-07 08:57 PM GMT-3 Refresh No Licenses" at bounding box center [425, 83] width 273 height 59
click at [61, 53] on div "User Profile" at bounding box center [42, 54] width 41 height 10
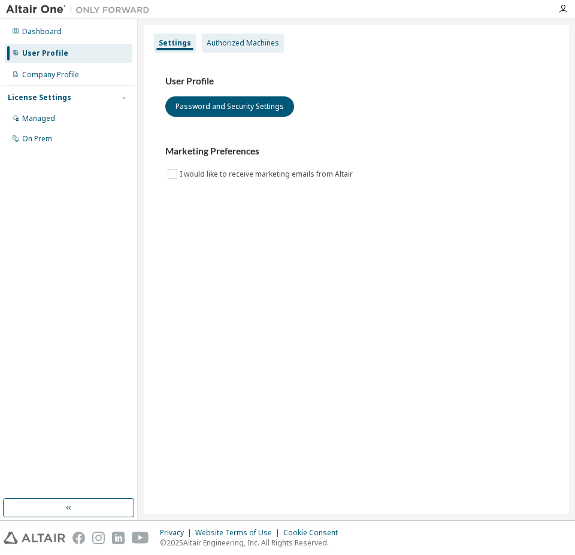
click at [255, 40] on div "Authorized Machines" at bounding box center [243, 43] width 72 height 10
click at [231, 49] on div "Authorized Machines" at bounding box center [243, 43] width 82 height 19
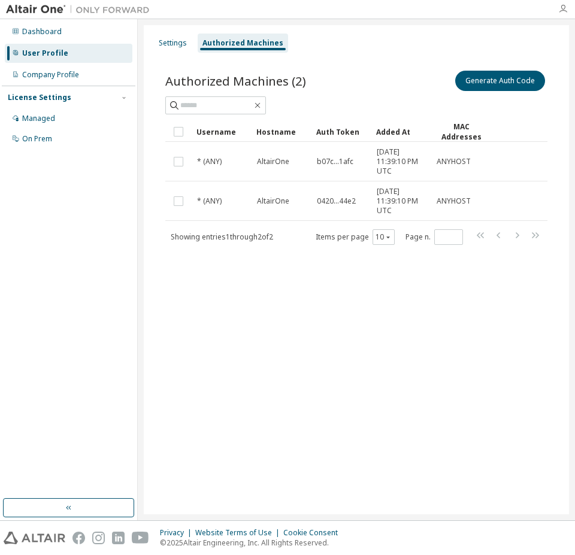
click at [558, 10] on icon "button" at bounding box center [563, 9] width 10 height 10
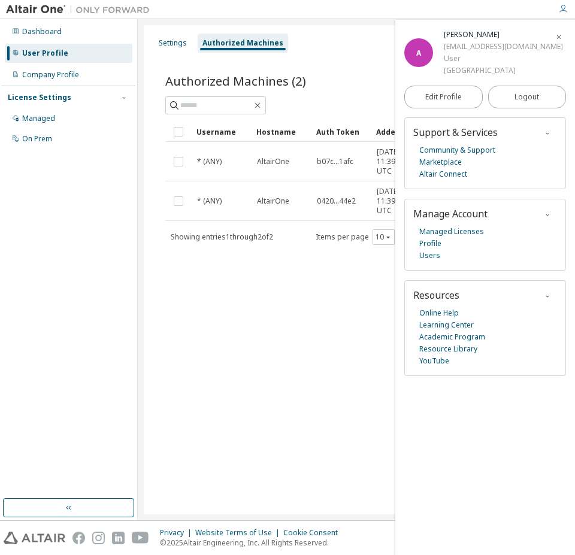
drag, startPoint x: 404, startPoint y: 88, endPoint x: 537, endPoint y: 85, distance: 133.0
click at [537, 77] on div "A Alexandre Reis Francisco Júnior alexandre.junior5@estudante.ufla.br User Univ…" at bounding box center [485, 53] width 162 height 48
copy div "alexandre.junior5@estudante.ufla.br"
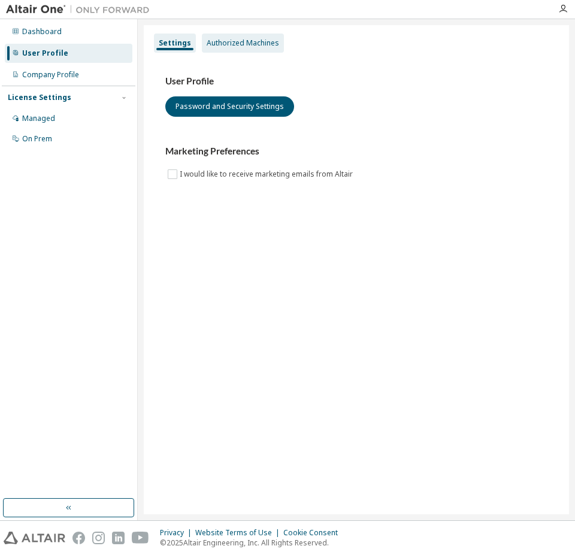
click at [268, 43] on div "Authorized Machines" at bounding box center [243, 43] width 72 height 10
click at [217, 48] on div "Authorized Machines" at bounding box center [243, 43] width 82 height 19
click at [252, 41] on div "Authorized Machines" at bounding box center [243, 43] width 72 height 10
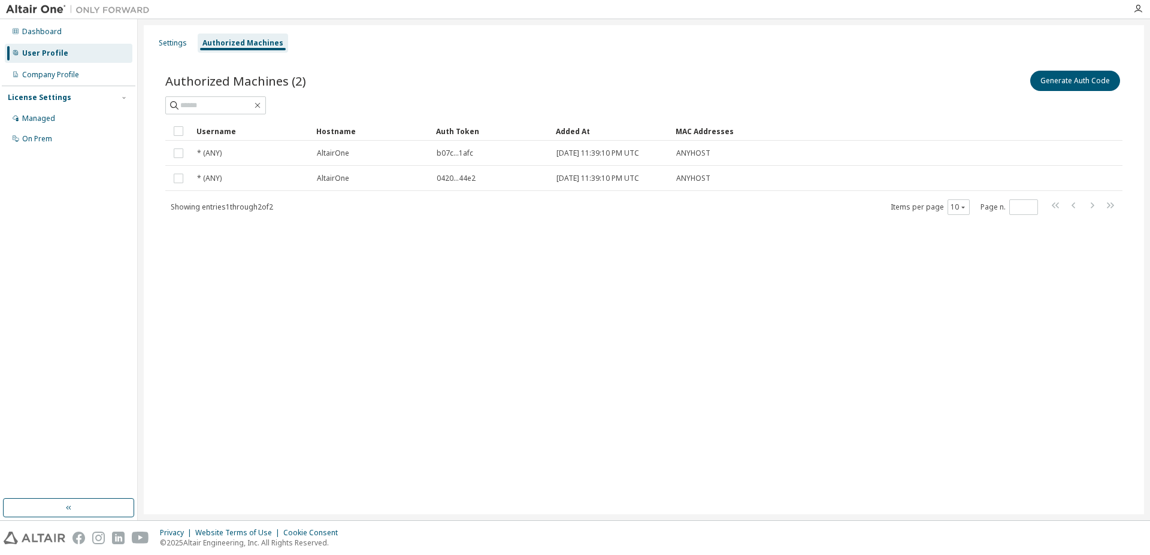
click at [509, 339] on div "Settings Authorized Machines Authorized Machines (2) Generate Auth Code Clear L…" at bounding box center [644, 269] width 1000 height 489
drag, startPoint x: 510, startPoint y: 321, endPoint x: 456, endPoint y: 319, distance: 53.3
click at [456, 319] on div "Settings Authorized Machines Authorized Machines (2) Generate Auth Code Clear L…" at bounding box center [644, 269] width 1000 height 489
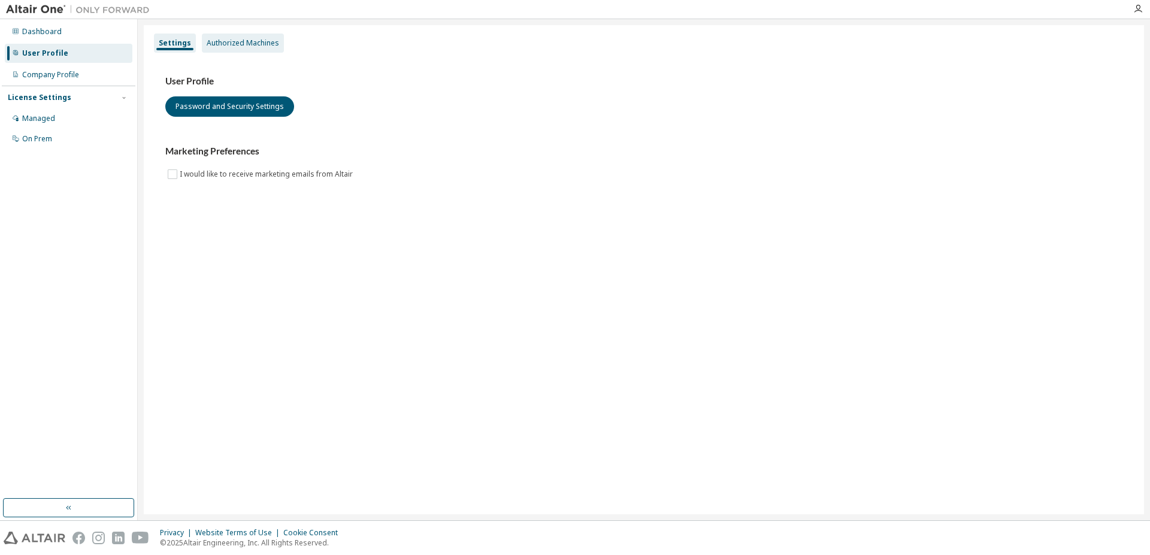
click at [247, 41] on div "Authorized Machines" at bounding box center [243, 43] width 72 height 10
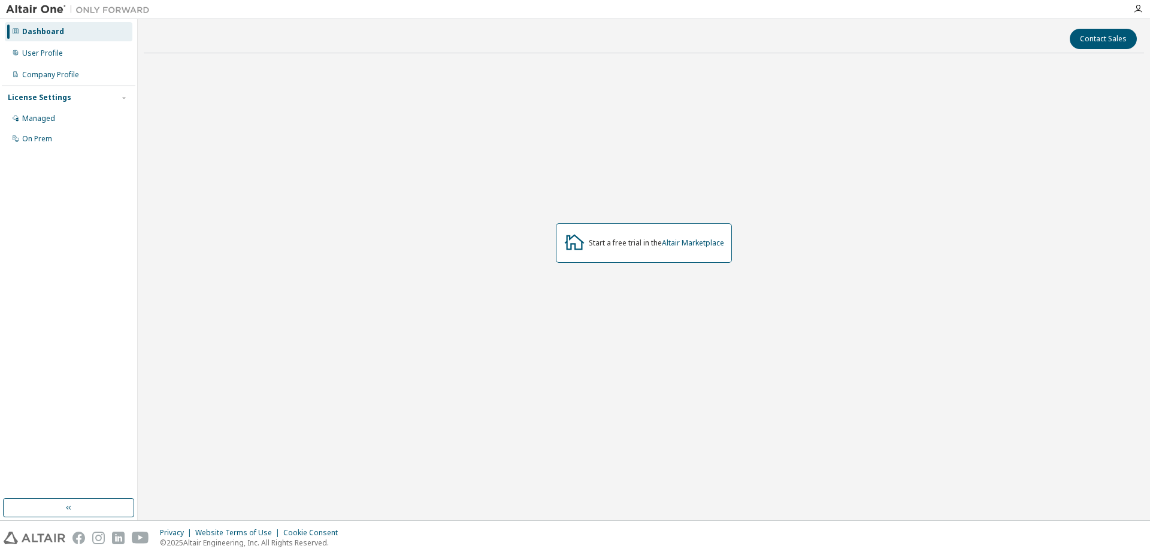
click at [213, 75] on div "Start a free trial in the Altair Marketplace" at bounding box center [644, 243] width 1000 height 361
click at [32, 47] on div "User Profile" at bounding box center [69, 53] width 128 height 19
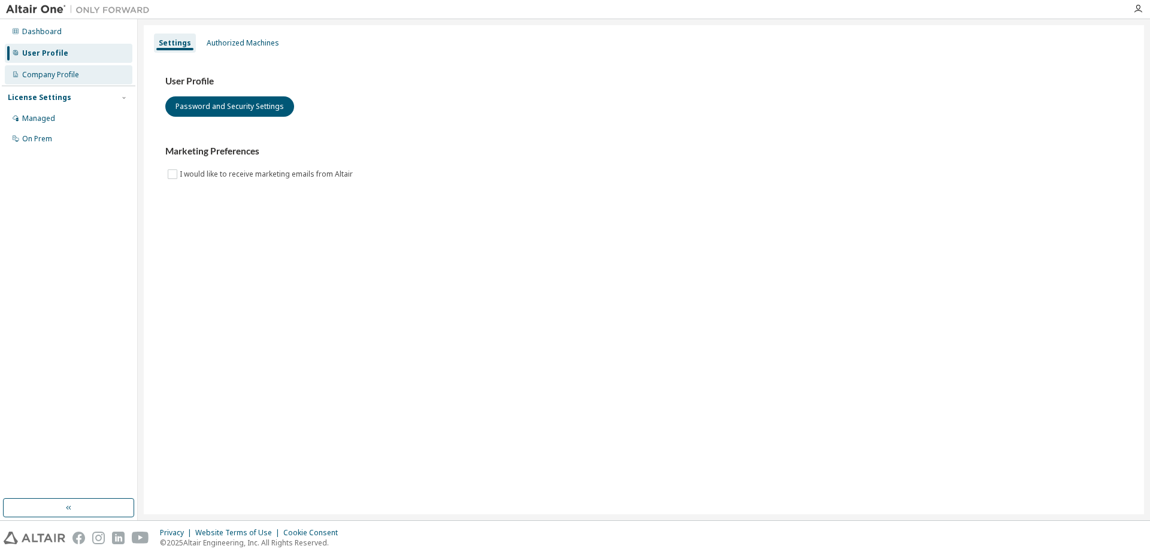
click at [44, 76] on div "Company Profile" at bounding box center [50, 75] width 57 height 10
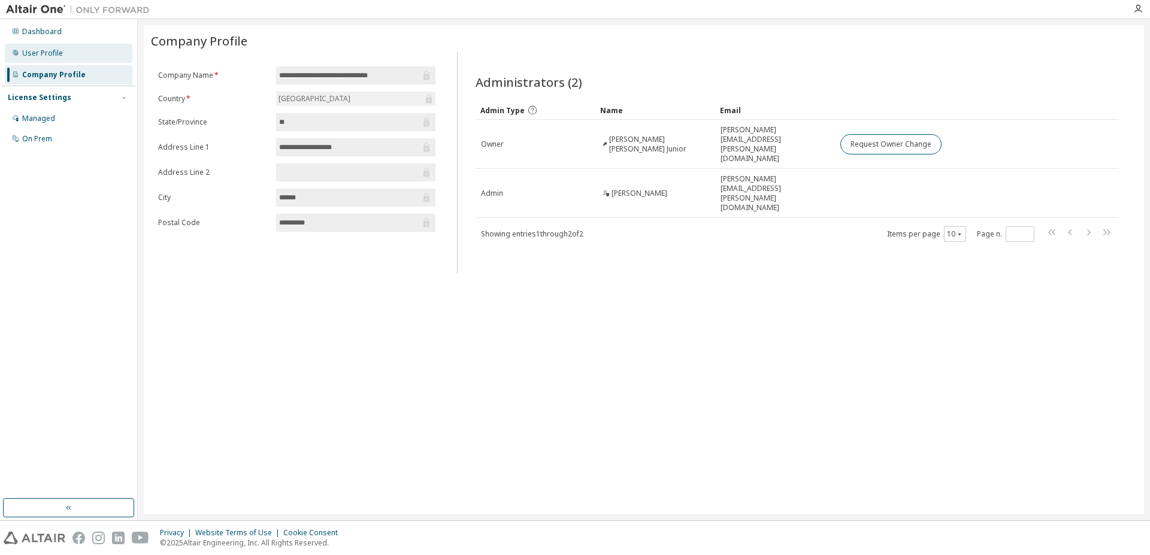
click at [43, 56] on div "User Profile" at bounding box center [42, 54] width 41 height 10
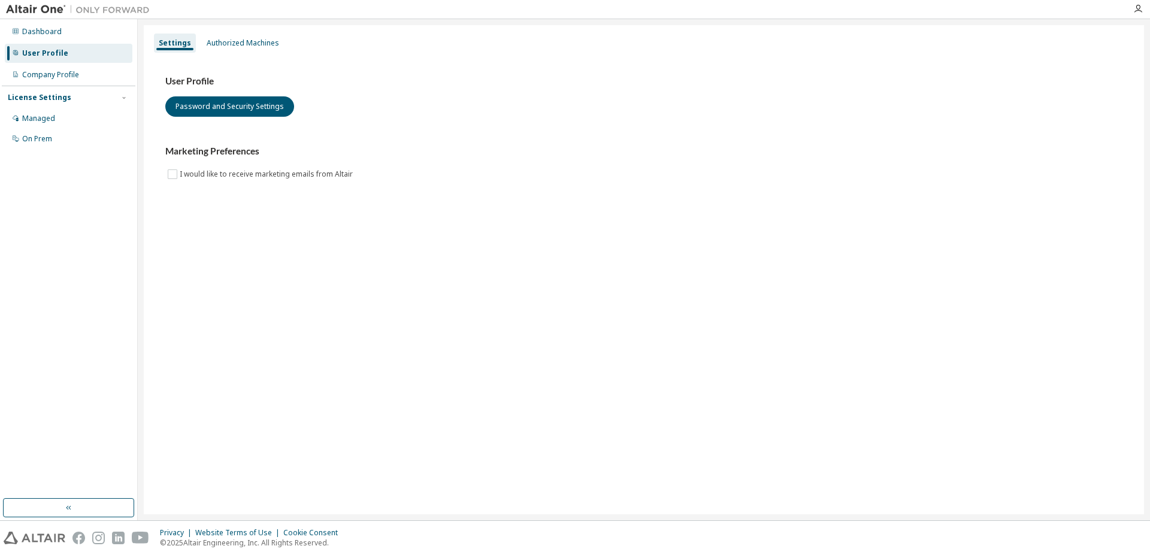
click at [194, 38] on div "Settings Authorized Machines" at bounding box center [644, 43] width 986 height 22
click at [207, 39] on div "Authorized Machines" at bounding box center [243, 43] width 72 height 10
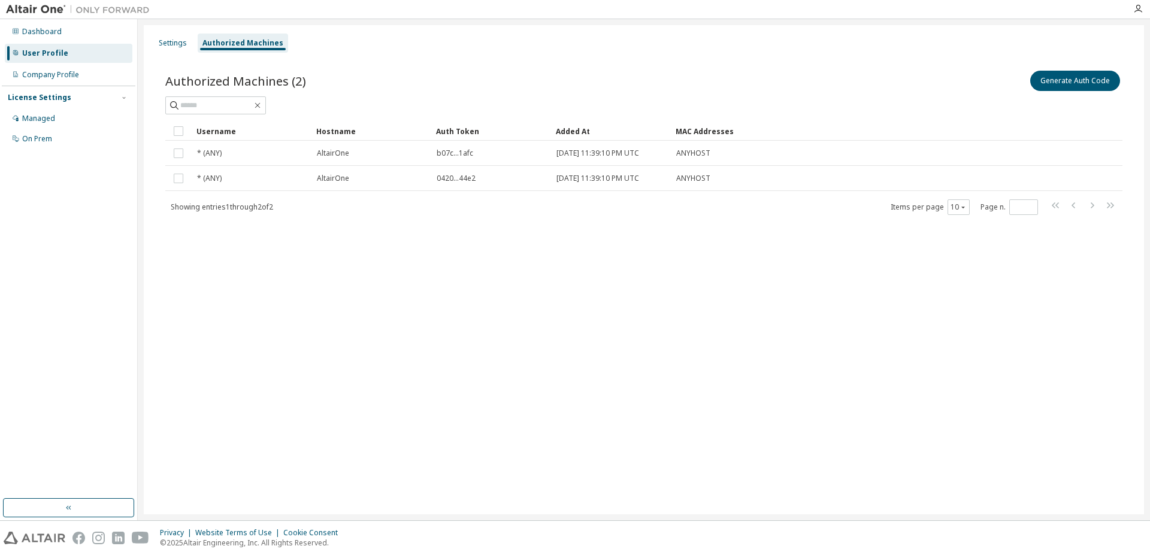
click at [246, 209] on span "Showing entries 1 through 2 of 2" at bounding box center [222, 207] width 102 height 10
click at [291, 216] on div "Authorized Machines (2) Generate Auth Code Clear Load Save Save As Field Operat…" at bounding box center [644, 150] width 986 height 193
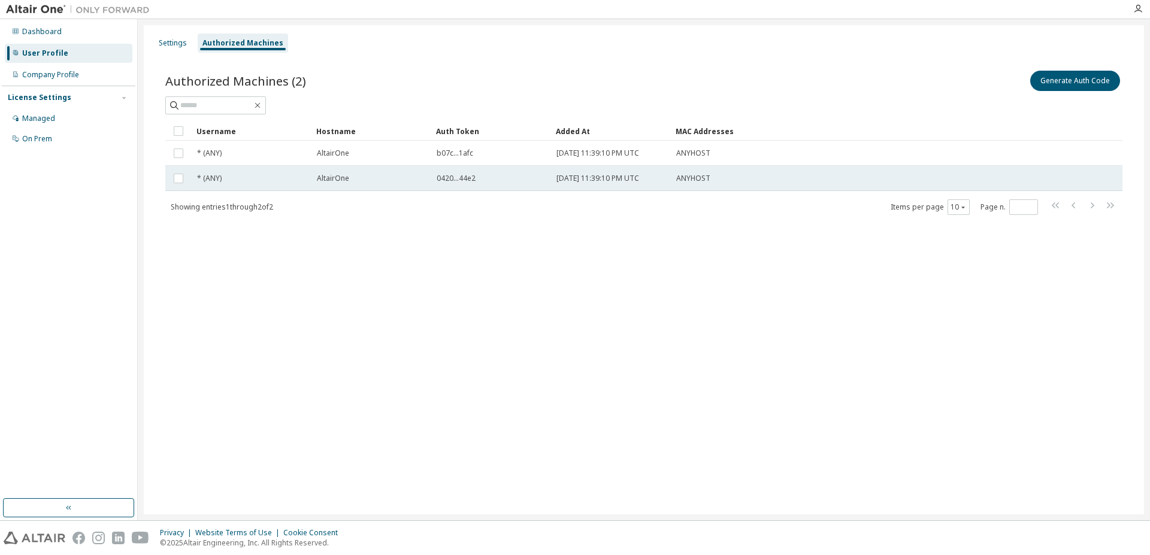
click at [170, 179] on td at bounding box center [178, 178] width 26 height 25
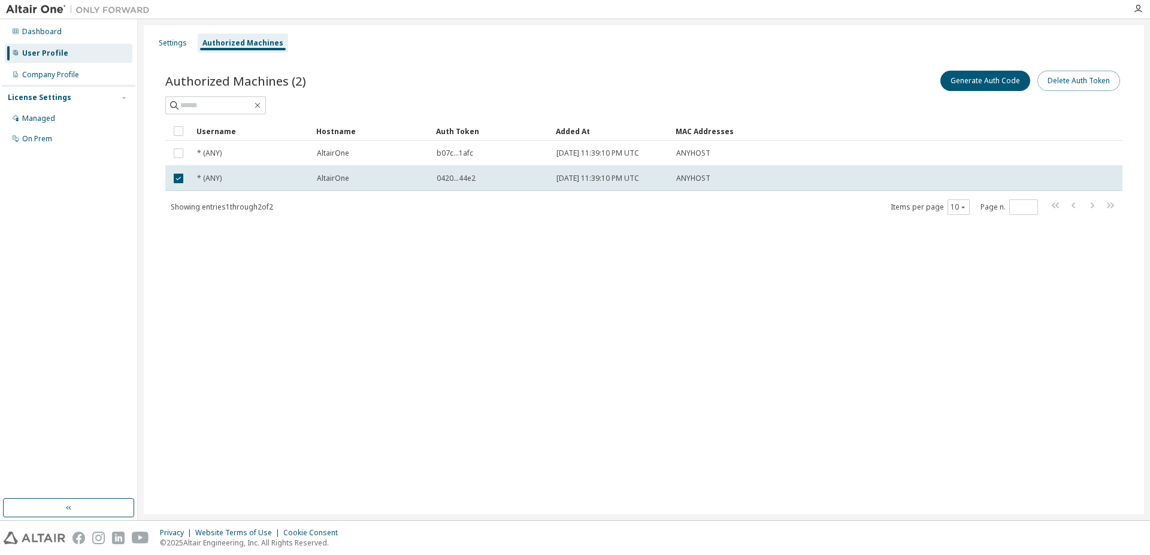
click at [1080, 84] on button "Delete Auth Token" at bounding box center [1079, 81] width 83 height 20
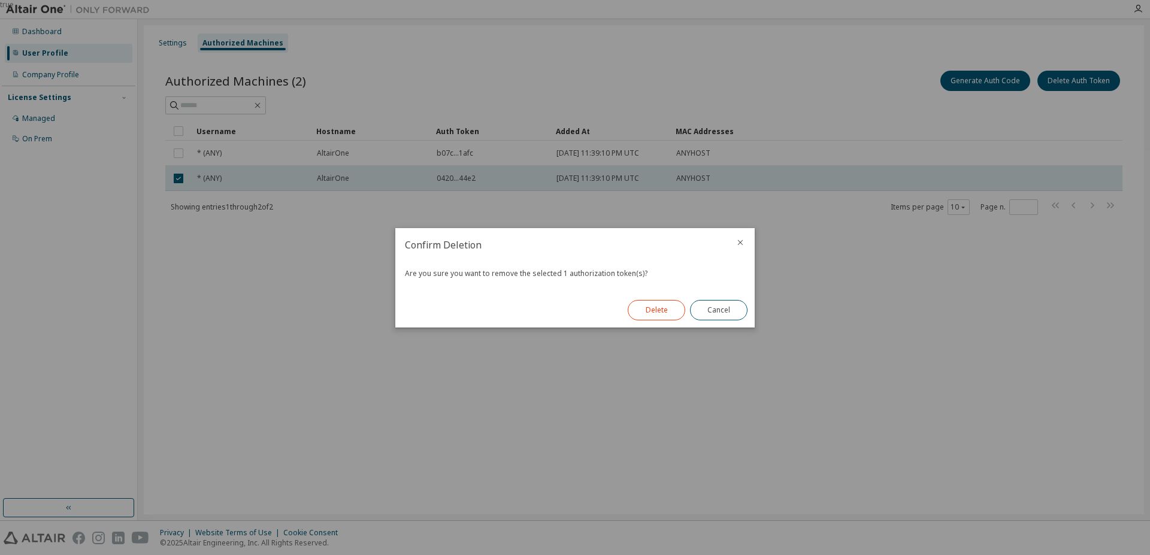
click at [675, 312] on button "Delete" at bounding box center [657, 310] width 58 height 20
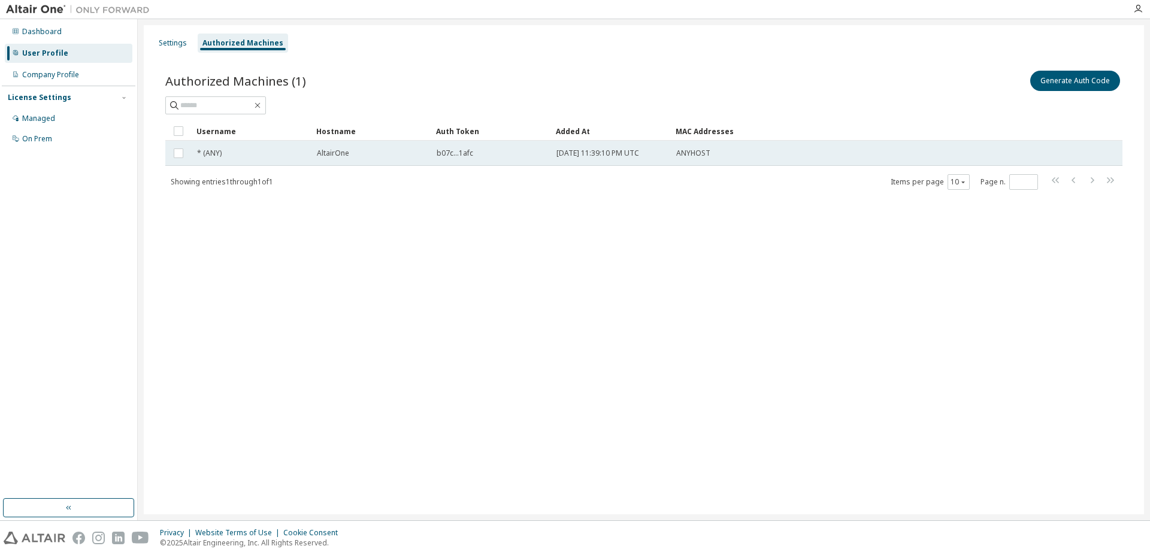
click at [188, 153] on td at bounding box center [178, 153] width 26 height 25
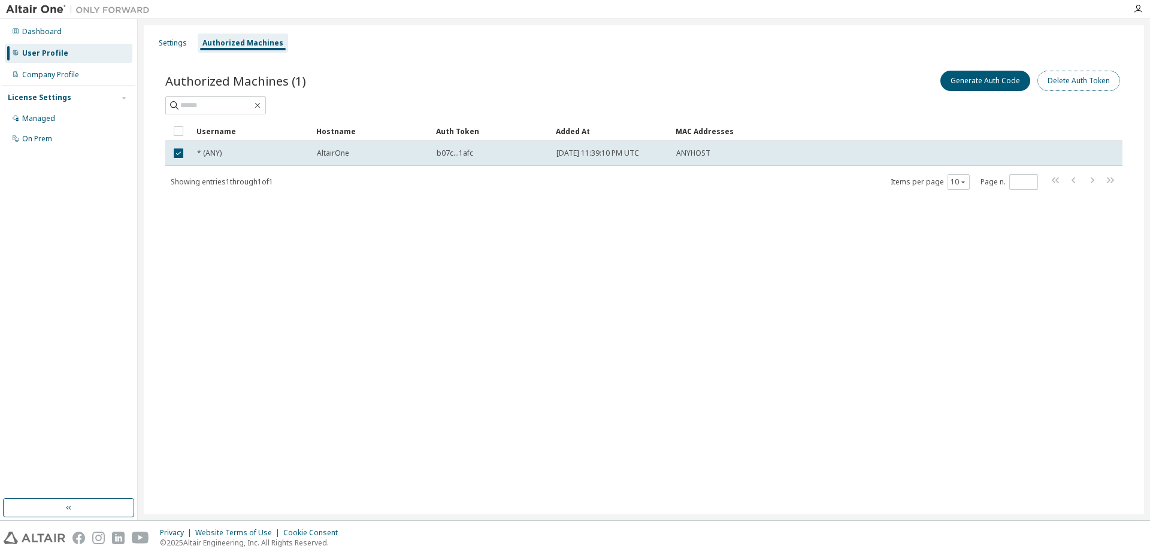
click at [1094, 81] on button "Delete Auth Token" at bounding box center [1079, 81] width 83 height 20
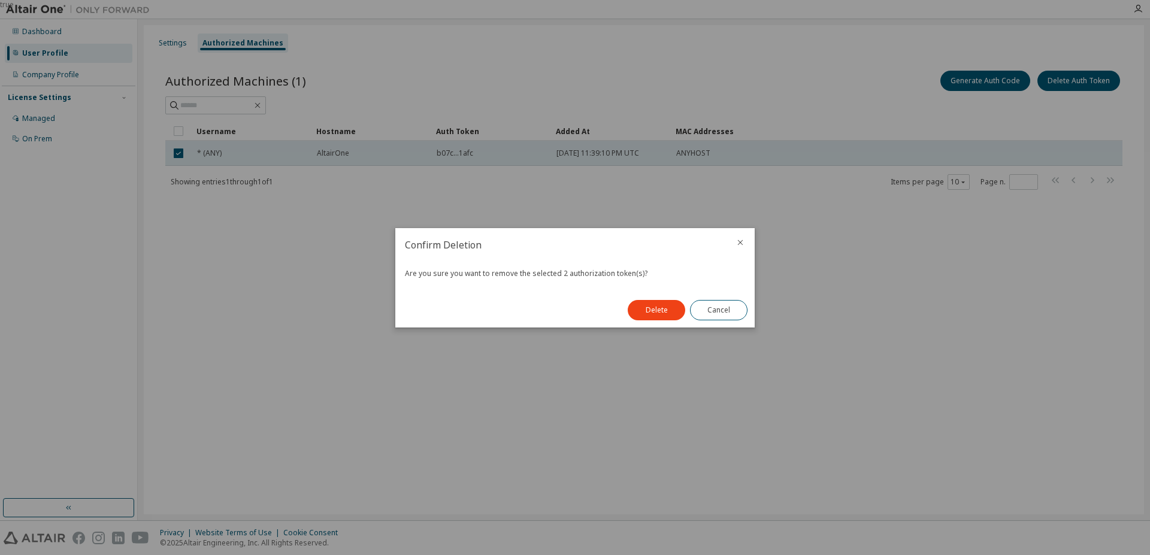
click at [645, 311] on button "Delete" at bounding box center [657, 310] width 58 height 20
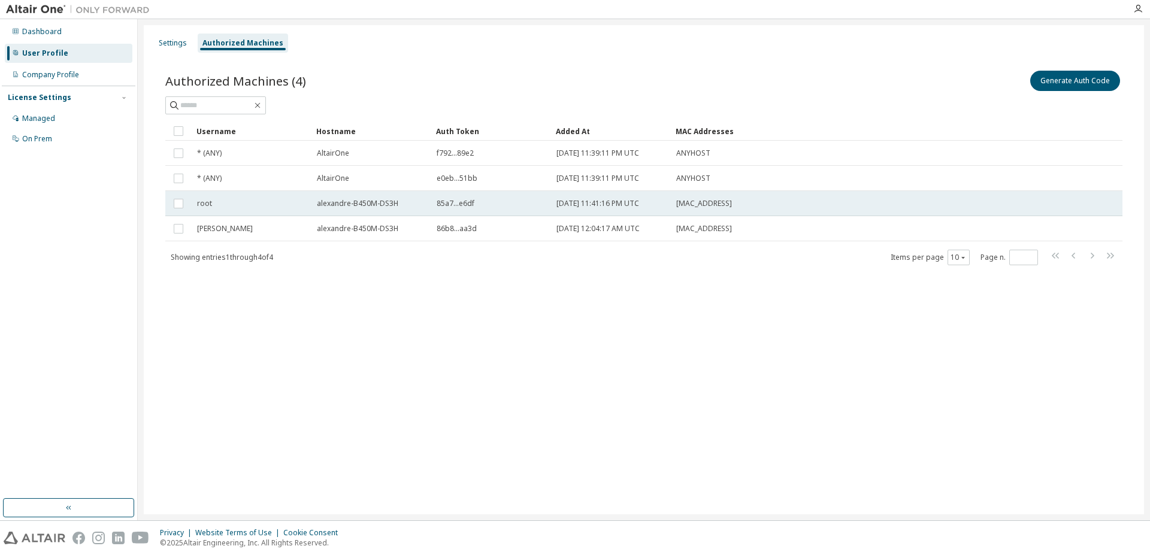
click at [552, 208] on td "[DATE] 11:41:16 PM UTC" at bounding box center [611, 203] width 120 height 25
click at [255, 209] on td "root" at bounding box center [252, 203] width 120 height 25
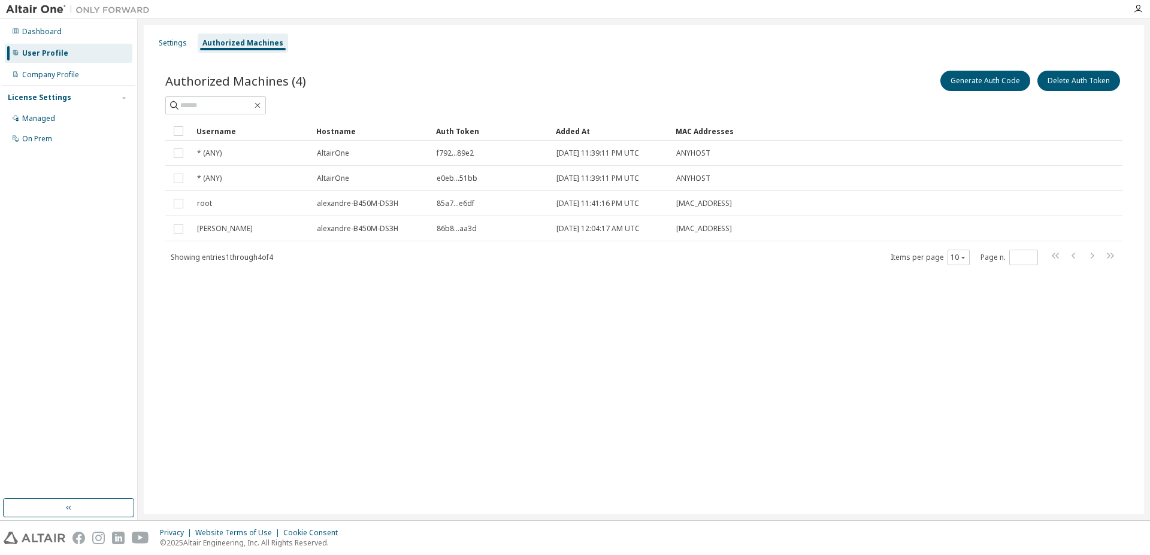
drag, startPoint x: 304, startPoint y: 204, endPoint x: 244, endPoint y: 292, distance: 106.2
click at [244, 292] on div "Authorized Machines (4) Generate Auth Code Delete Auth Token Clear Load Save Sa…" at bounding box center [644, 175] width 986 height 243
click at [64, 503] on icon "button" at bounding box center [69, 508] width 10 height 10
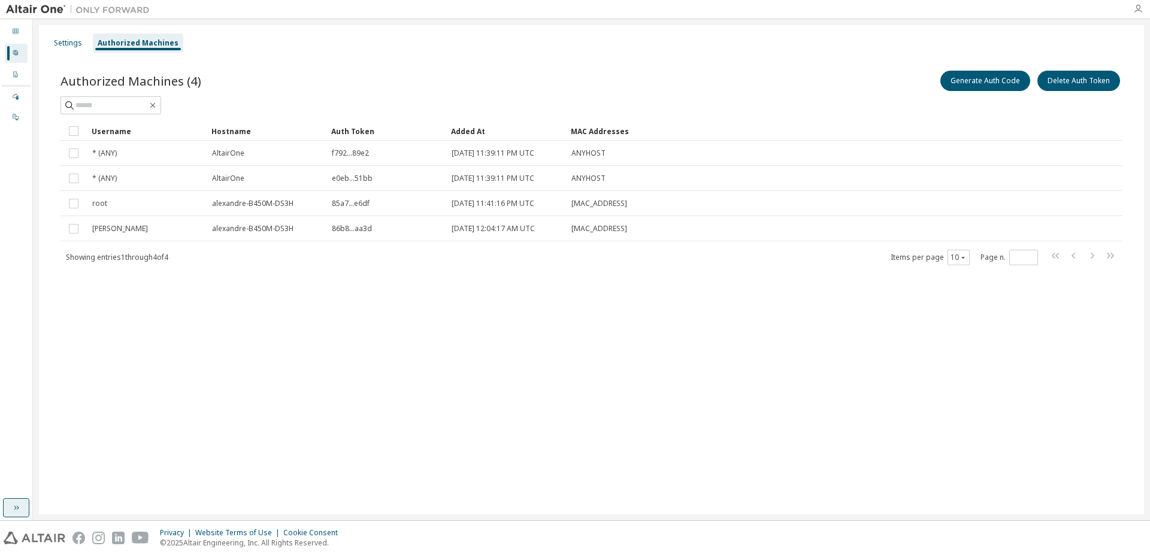
click at [1139, 7] on icon "button" at bounding box center [1138, 9] width 10 height 10
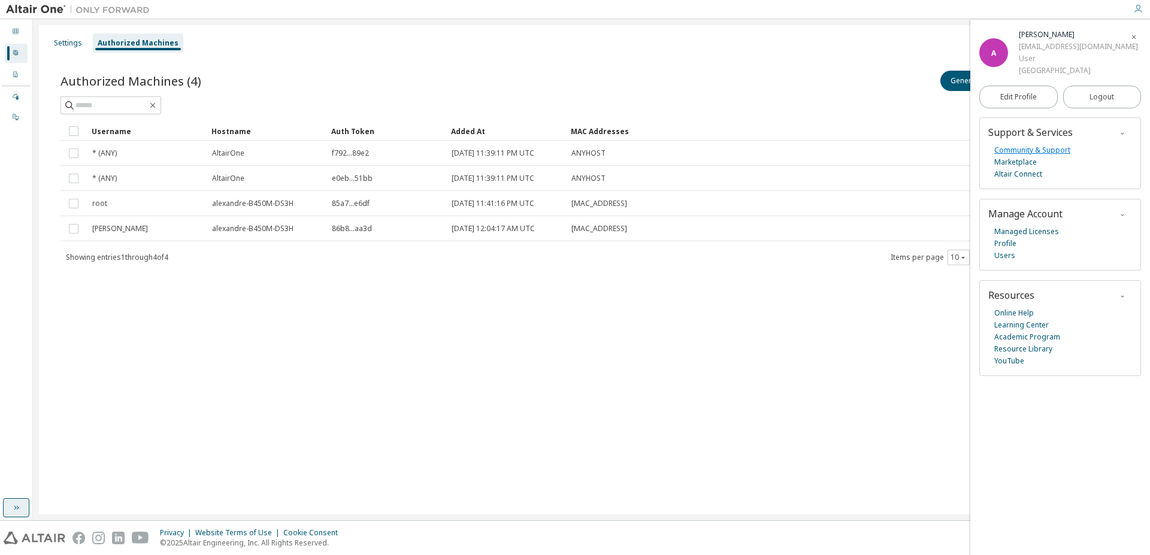
click at [1051, 156] on link "Community & Support" at bounding box center [1032, 150] width 76 height 12
drag, startPoint x: 456, startPoint y: 370, endPoint x: 461, endPoint y: 364, distance: 8.1
click at [456, 370] on div "Settings Authorized Machines Authorized Machines (4) Generate Auth Code Delete …" at bounding box center [591, 269] width 1105 height 489
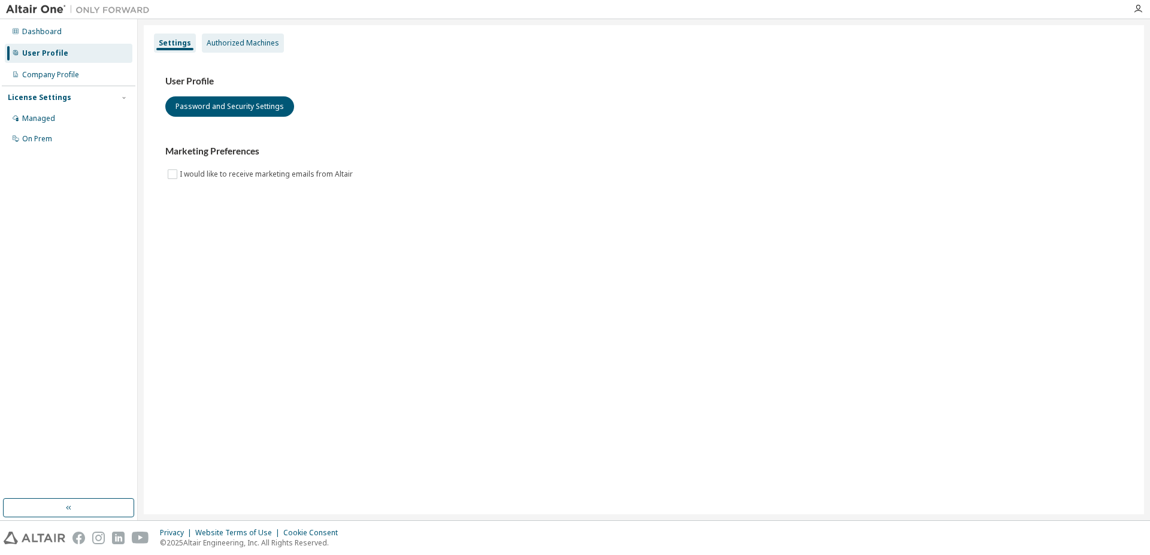
click at [229, 44] on div "Authorized Machines" at bounding box center [243, 43] width 72 height 10
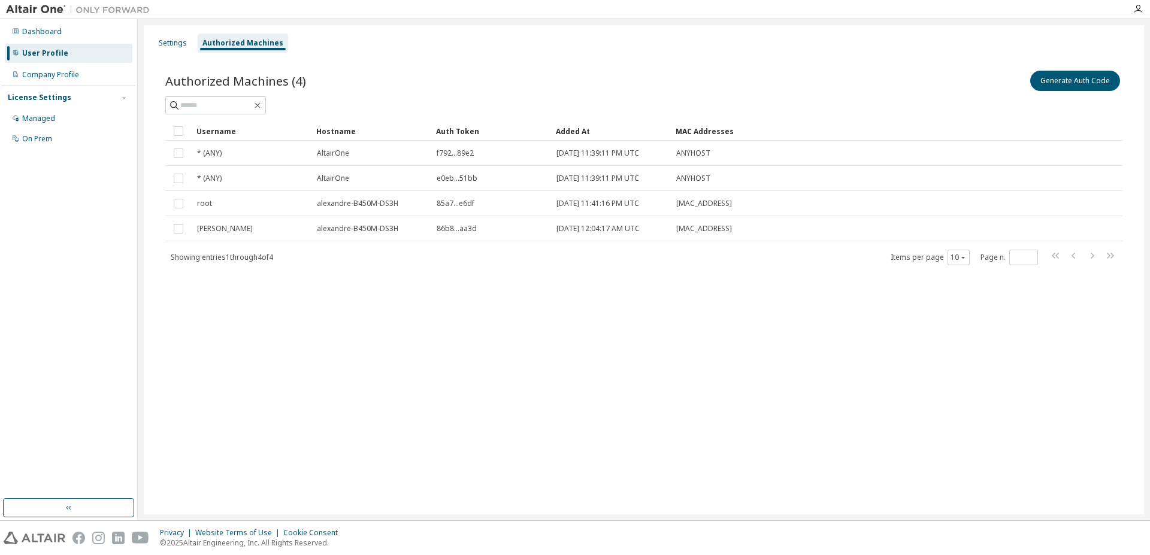
click at [438, 512] on div "Settings Authorized Machines Authorized Machines (4) Generate Auth Code Clear L…" at bounding box center [644, 269] width 1000 height 489
